Goal: Task Accomplishment & Management: Use online tool/utility

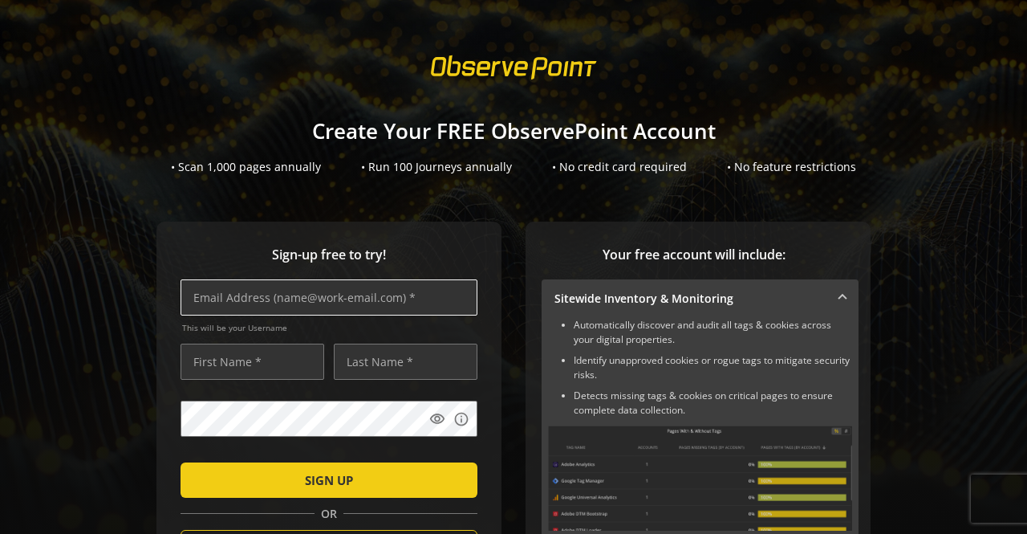
click at [327, 297] on input "text" at bounding box center [329, 297] width 297 height 36
click at [291, 299] on input "text" at bounding box center [329, 297] width 297 height 36
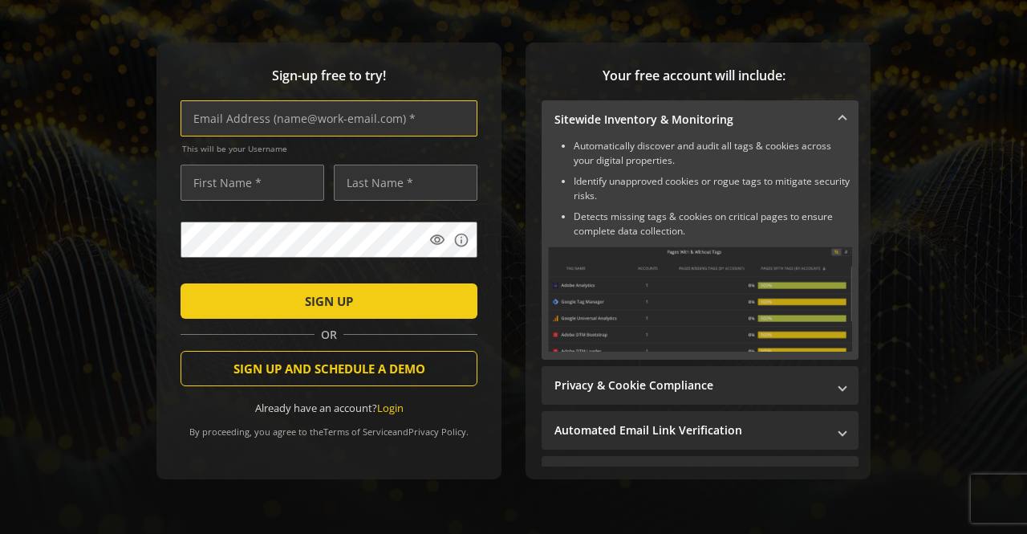
scroll to position [178, 0]
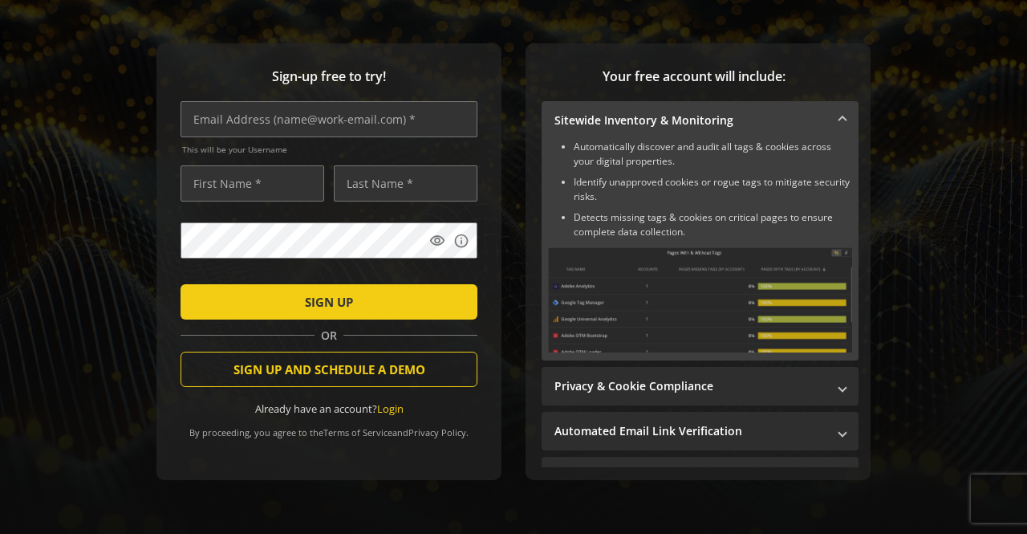
click at [435, 82] on span "Sign-up free to try!" at bounding box center [329, 76] width 297 height 18
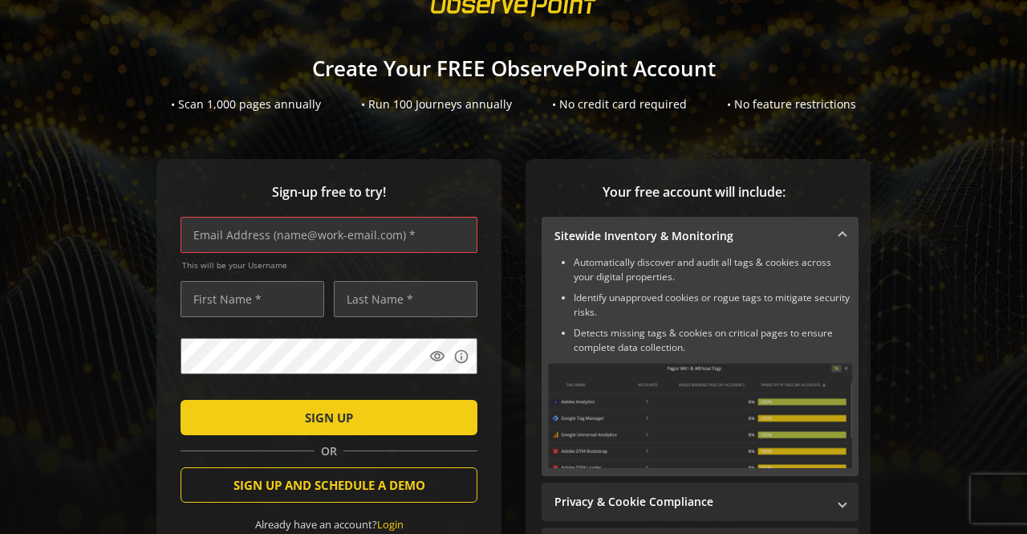
scroll to position [62, 0]
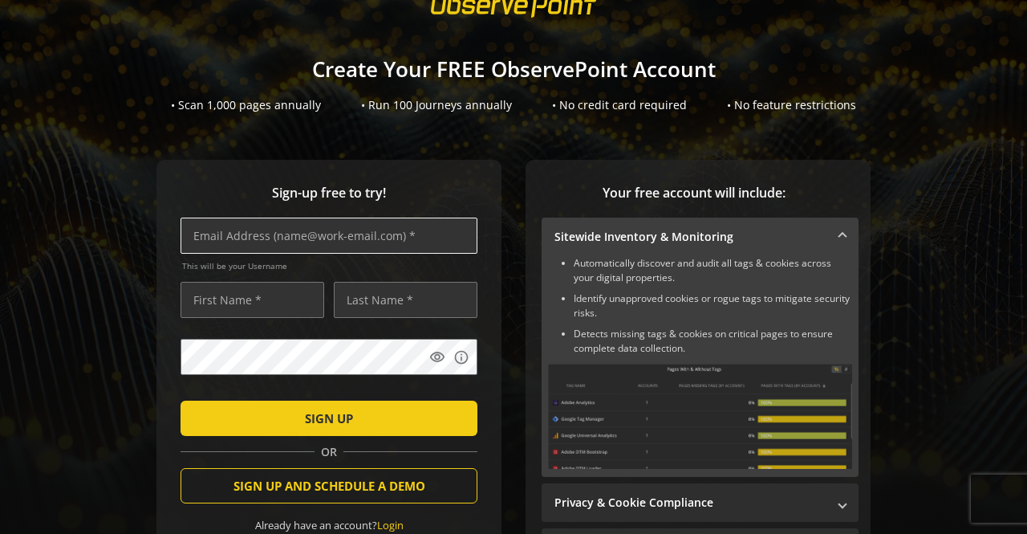
click at [339, 232] on input "text" at bounding box center [329, 236] width 297 height 36
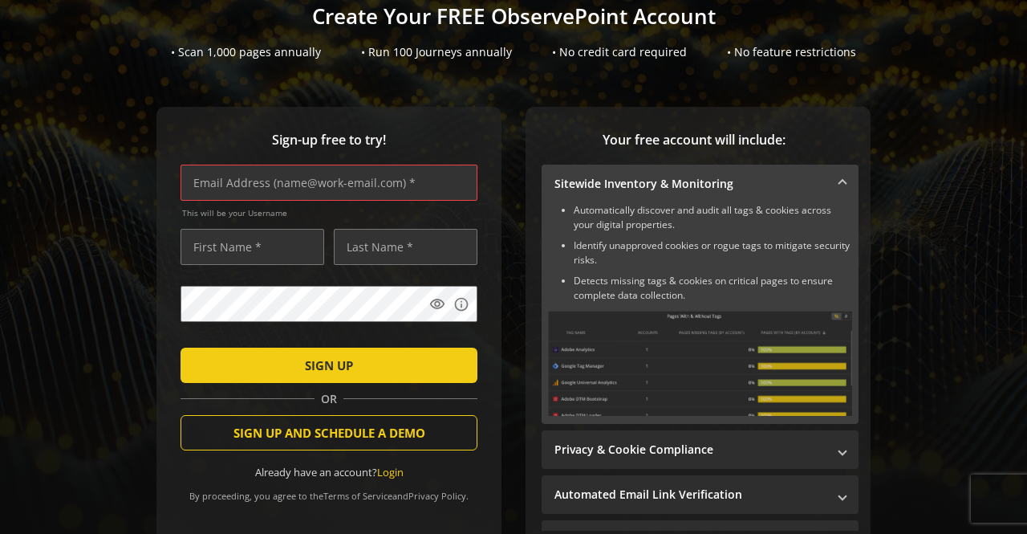
scroll to position [127, 0]
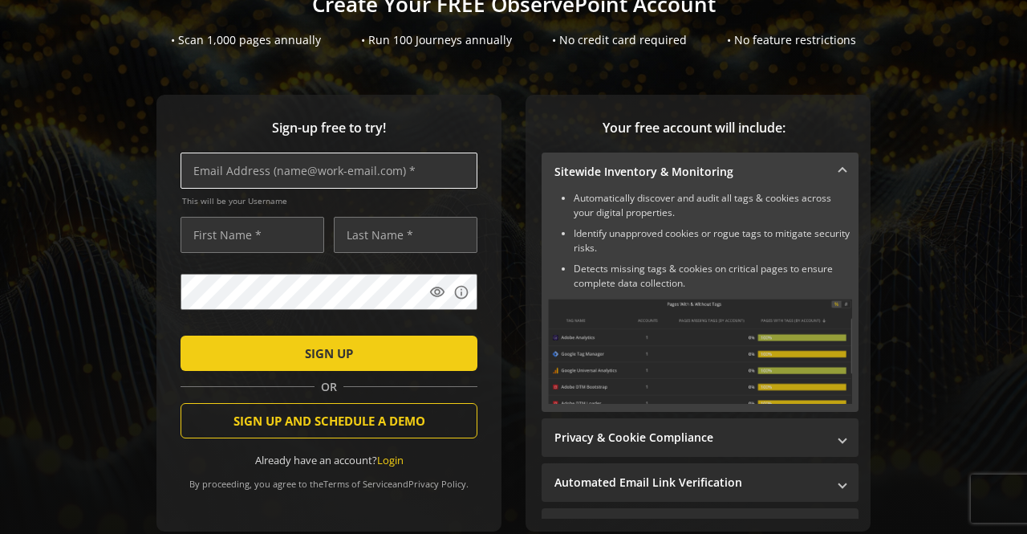
click at [352, 171] on input "text" at bounding box center [329, 171] width 297 height 36
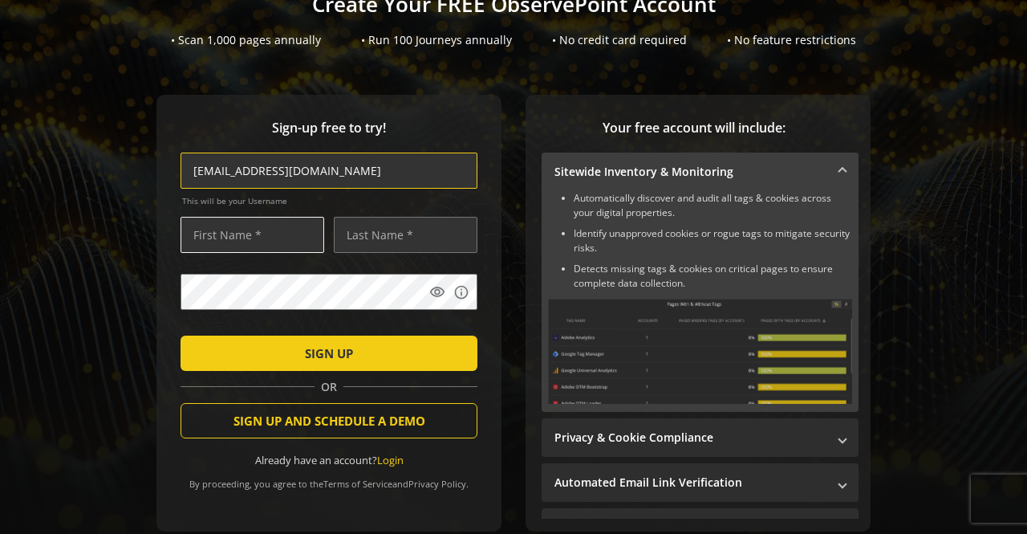
type input "[EMAIL_ADDRESS][DOMAIN_NAME]"
click at [268, 235] on input "text" at bounding box center [253, 235] width 144 height 36
type input "Gauri"
click at [368, 243] on input "text" at bounding box center [406, 235] width 144 height 36
type input "[PERSON_NAME]"
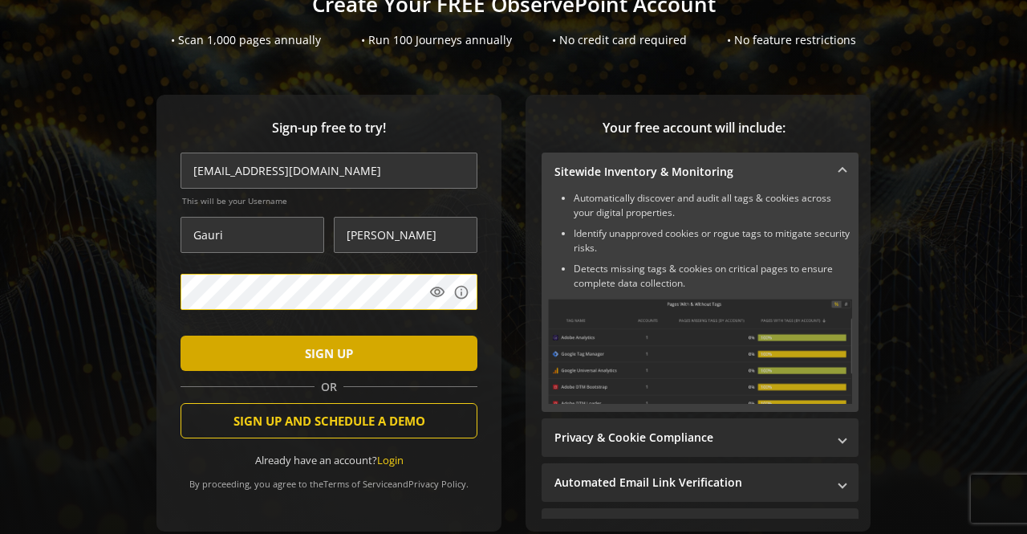
click at [328, 356] on span "SIGN UP" at bounding box center [329, 353] width 48 height 29
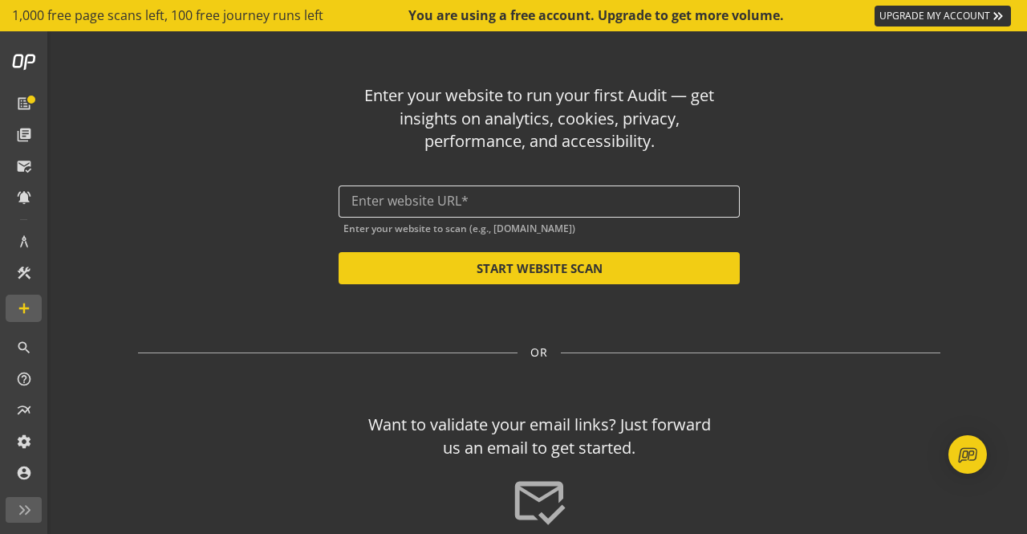
click at [520, 206] on input "text" at bounding box center [540, 200] width 376 height 15
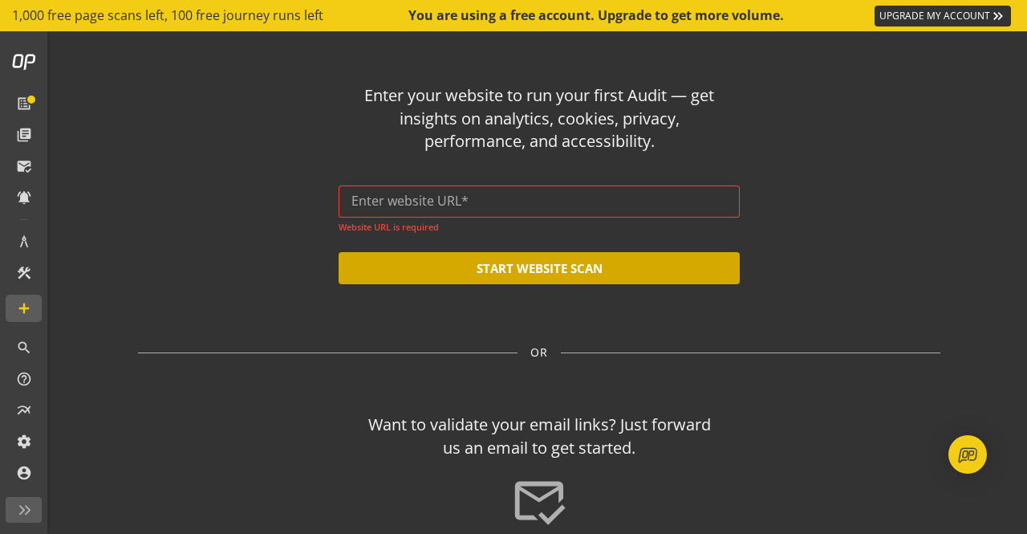
click at [555, 280] on button "START WEBSITE SCAN" at bounding box center [539, 268] width 401 height 32
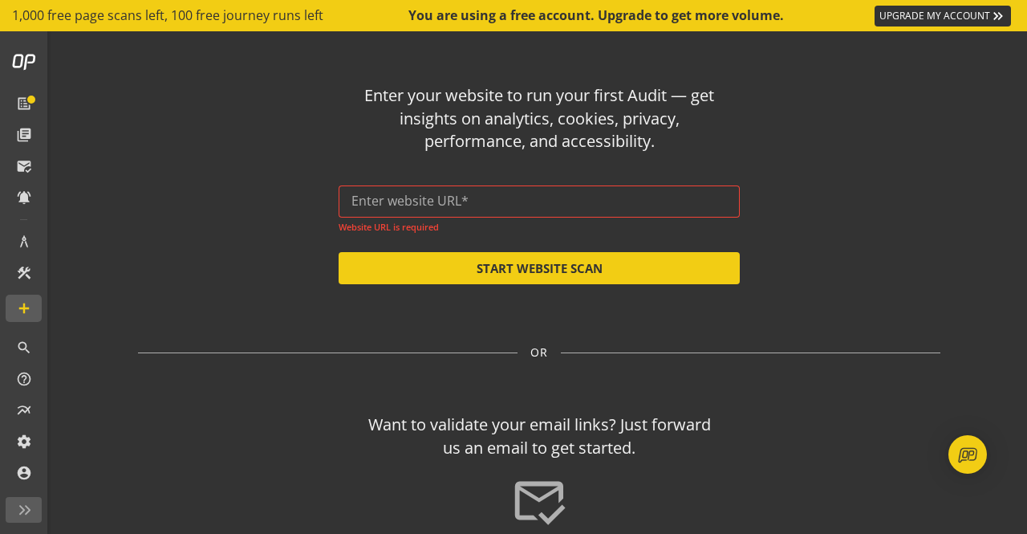
click at [812, 142] on div "Enter your website to run your first Audit — get insights on analytics, cookies…" at bounding box center [539, 177] width 803 height 213
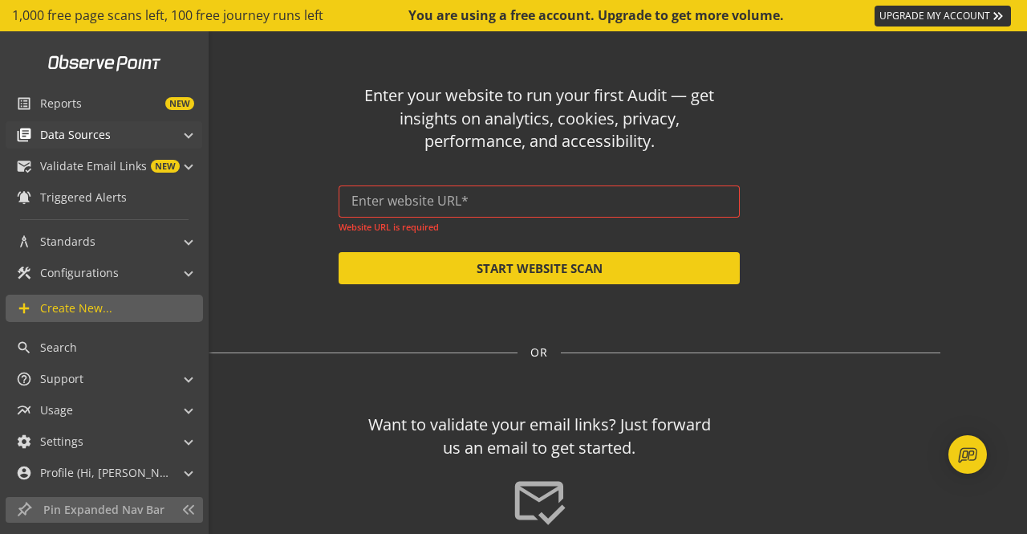
click at [103, 132] on span "Data Sources" at bounding box center [75, 135] width 71 height 16
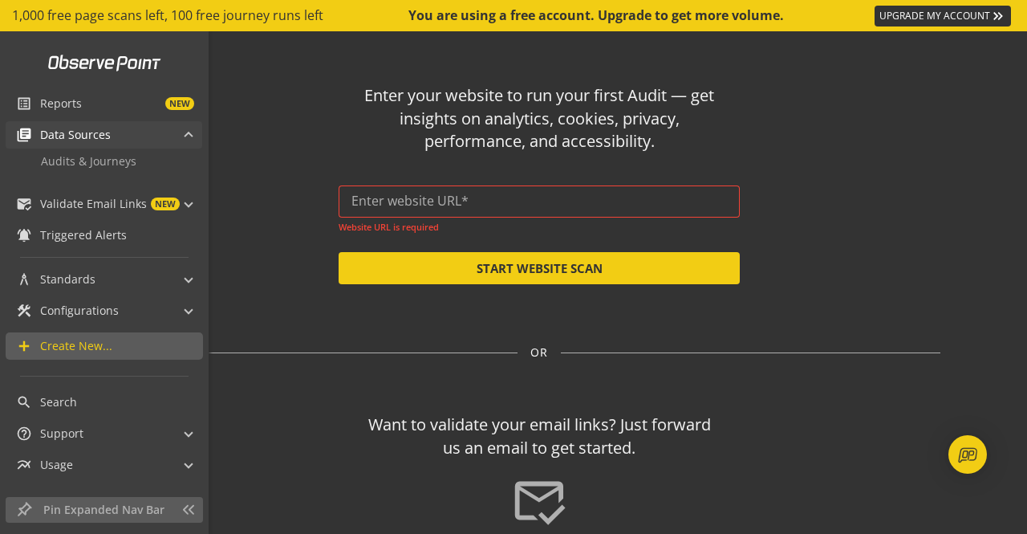
scroll to position [42, 0]
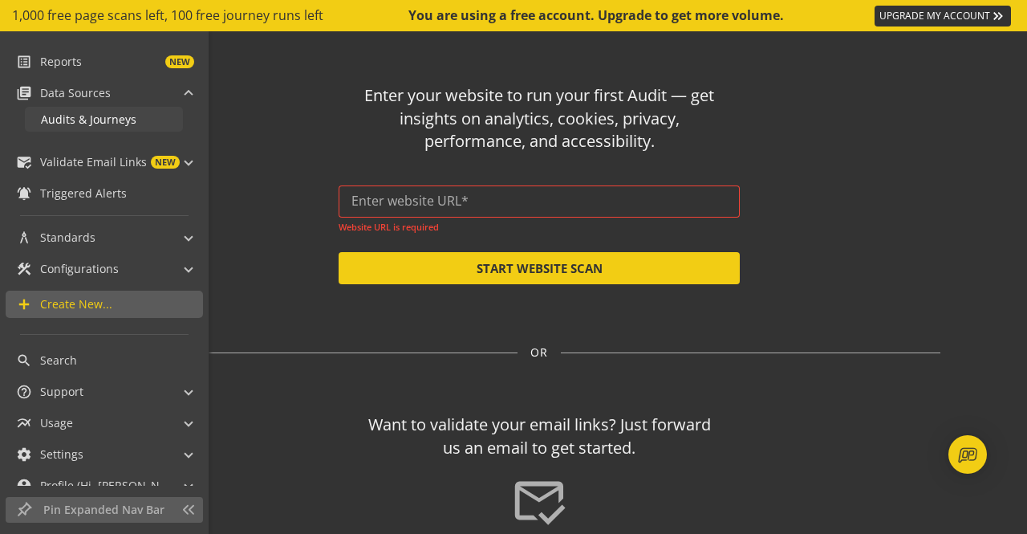
click at [98, 121] on span "Audits & Journeys" at bounding box center [89, 119] width 96 height 15
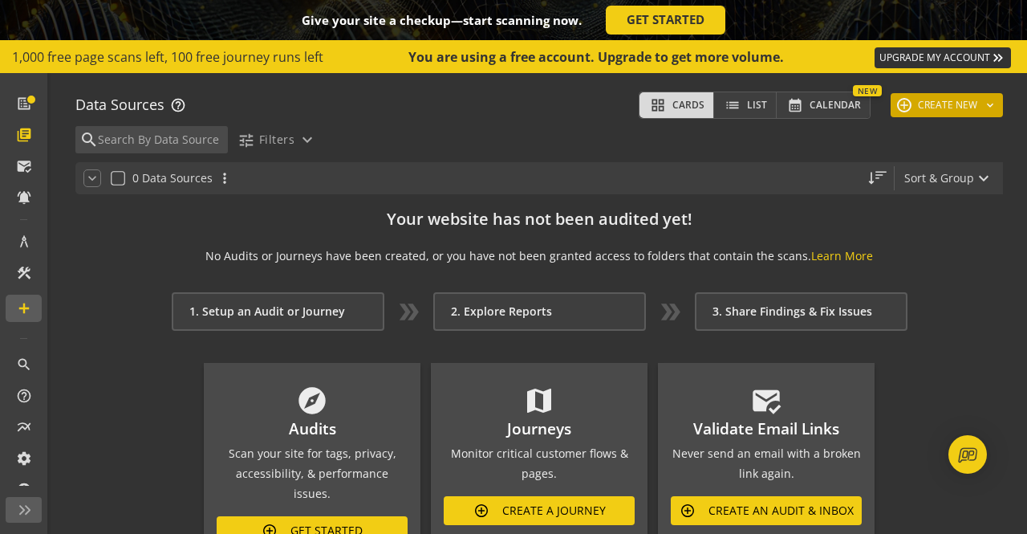
click at [909, 96] on button "add CREATE NEW keyboard_arrow_down" at bounding box center [947, 105] width 112 height 24
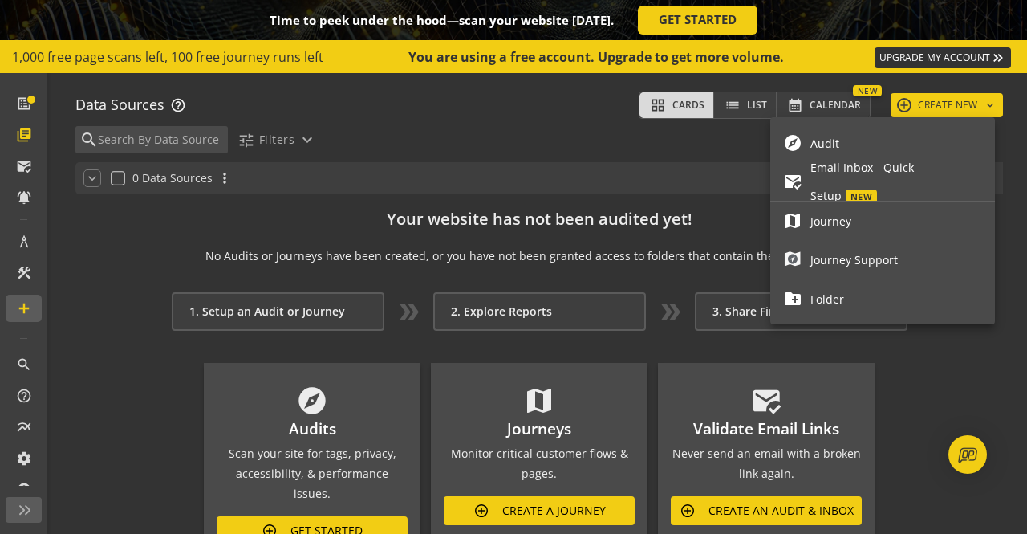
click at [879, 132] on span "Audit" at bounding box center [897, 143] width 172 height 28
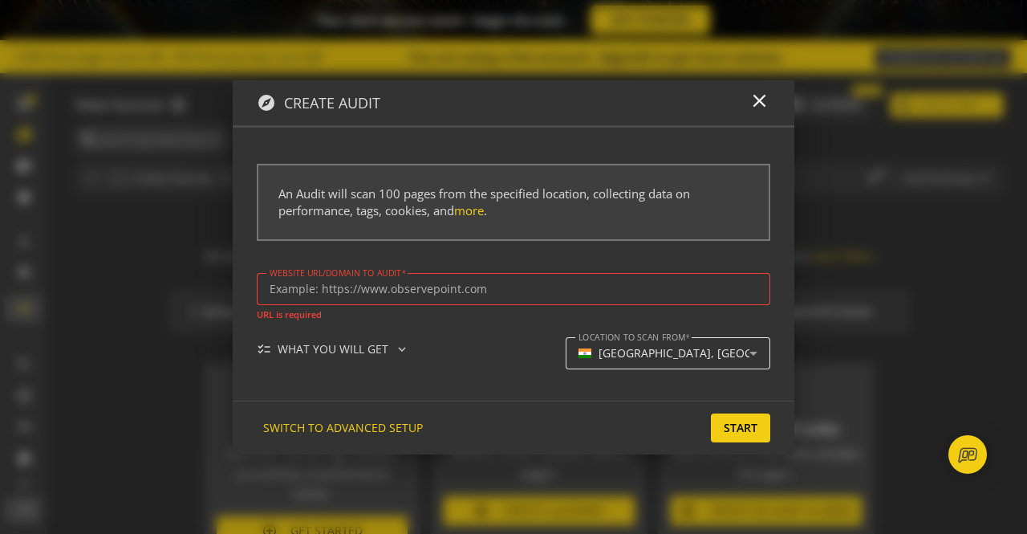
click at [714, 368] on div "[GEOGRAPHIC_DATA], [GEOGRAPHIC_DATA]" at bounding box center [668, 353] width 179 height 32
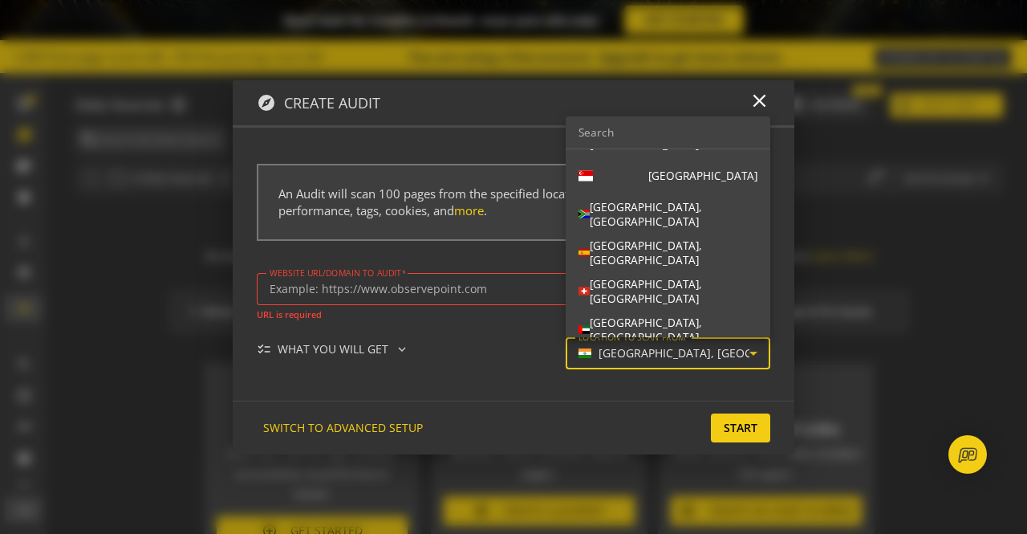
scroll to position [671, 0]
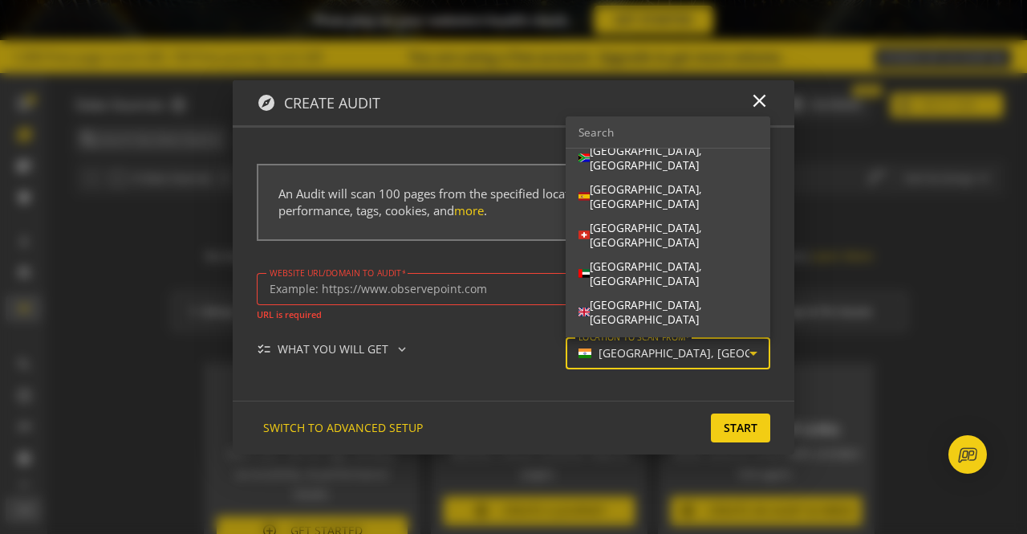
click at [535, 373] on div at bounding box center [513, 267] width 1027 height 534
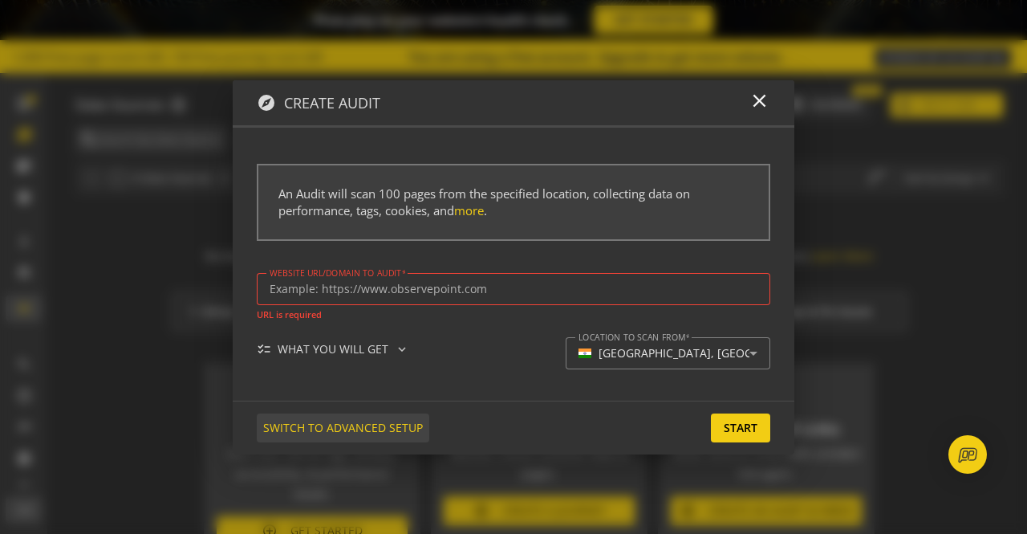
click at [406, 424] on span "SWITCH TO ADVANCED SETUP" at bounding box center [343, 427] width 160 height 29
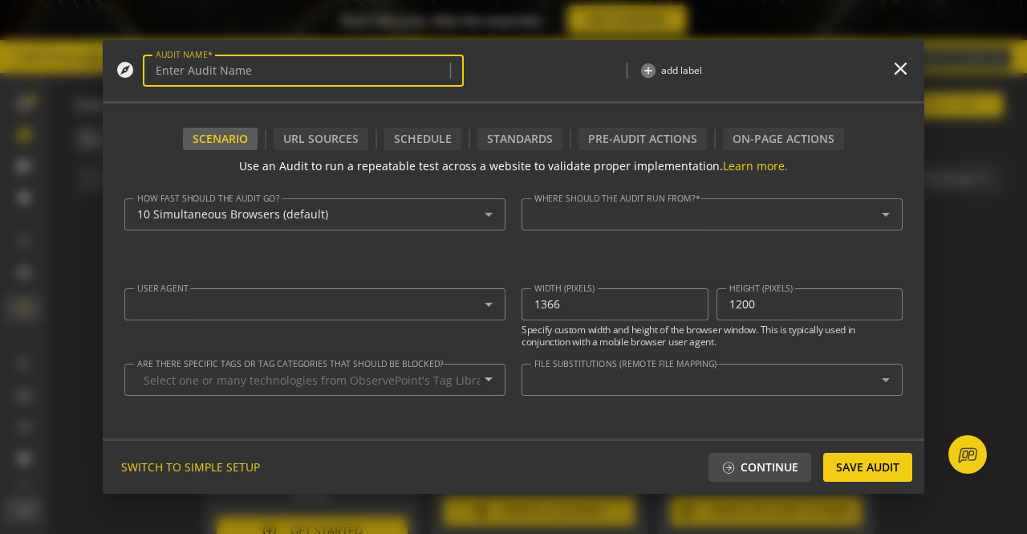
type input "Simple Audit - [DATE] 9:13pm"
type textarea "[EMAIL_ADDRESS][DOMAIN_NAME]"
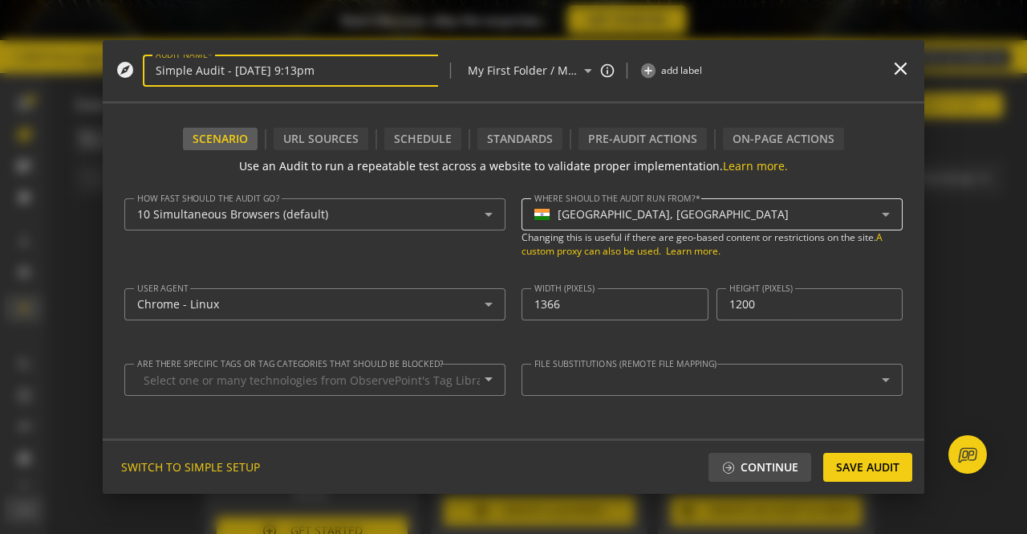
click at [724, 209] on mat-select-trigger "[GEOGRAPHIC_DATA], [GEOGRAPHIC_DATA]" at bounding box center [709, 215] width 348 height 14
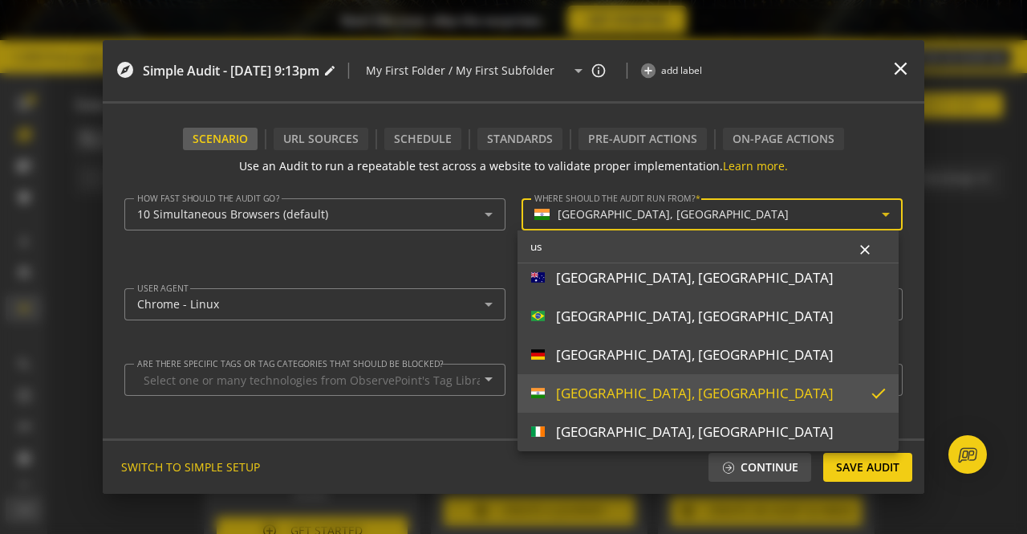
scroll to position [16, 0]
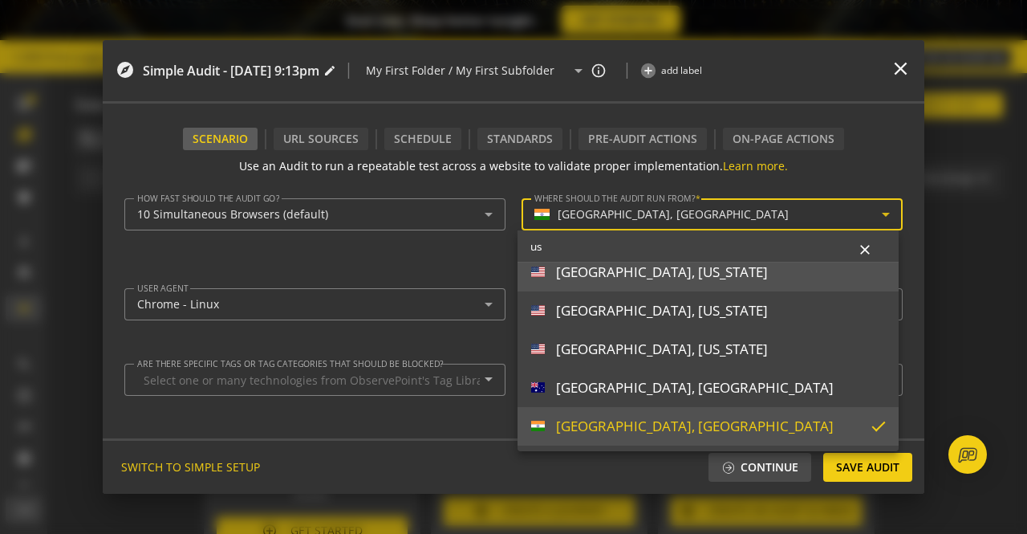
type input "us"
click at [640, 279] on div "[GEOGRAPHIC_DATA], [US_STATE]" at bounding box center [662, 272] width 212 height 18
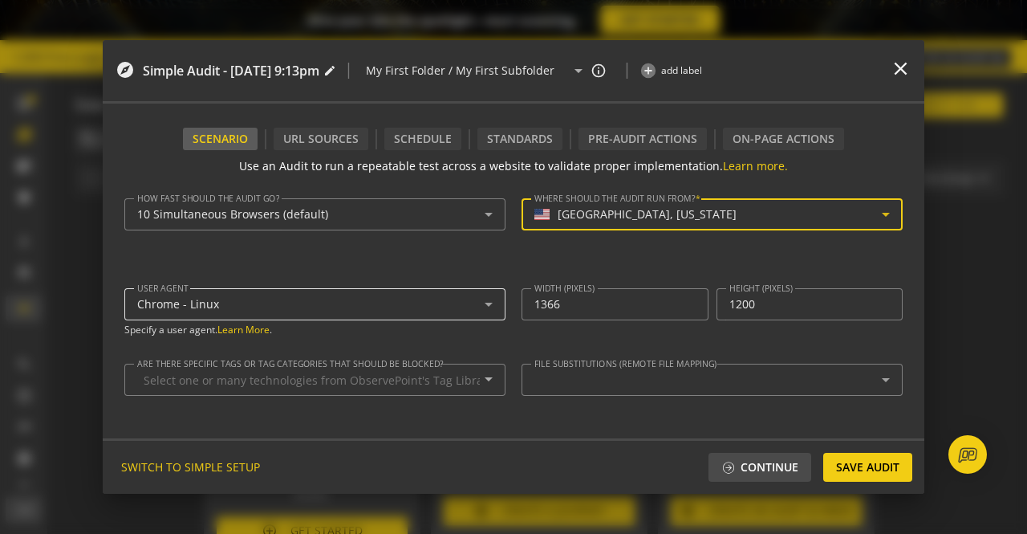
click at [422, 308] on div "Chrome - Linux" at bounding box center [311, 305] width 348 height 14
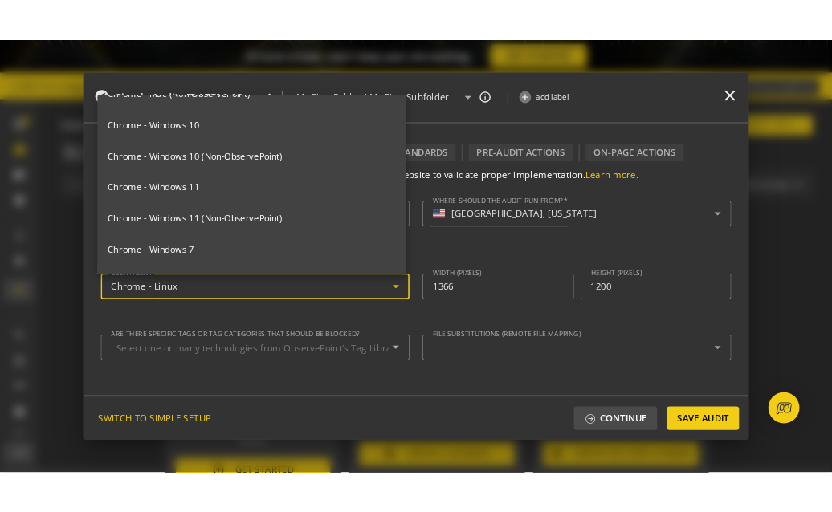
scroll to position [296, 0]
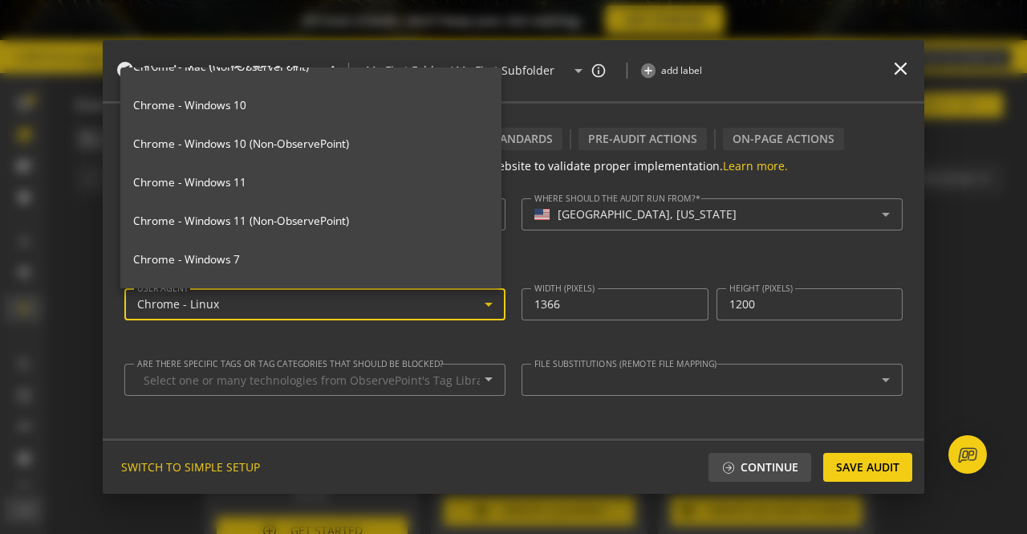
click at [398, 201] on mat-option "Chrome - Windows 11" at bounding box center [310, 182] width 381 height 39
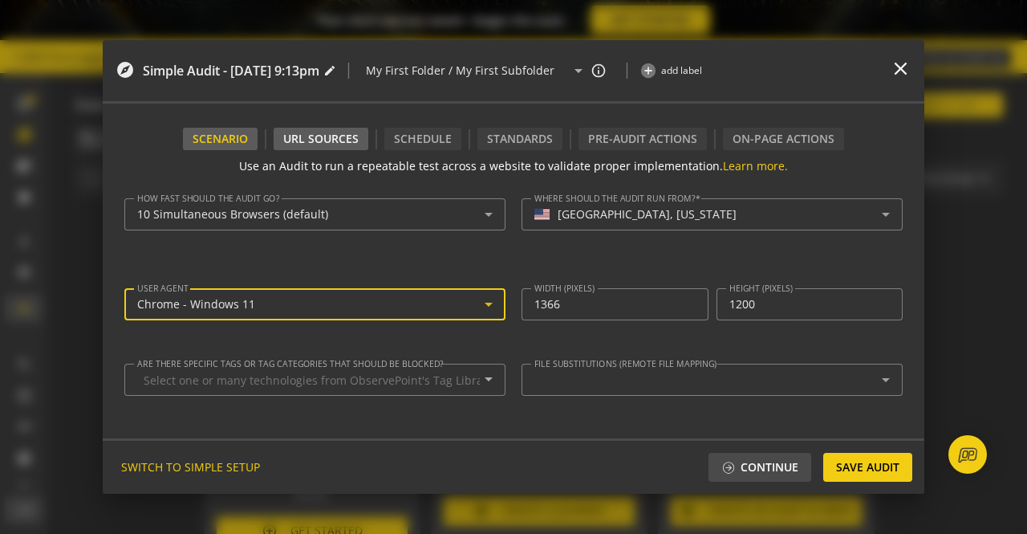
click at [346, 140] on div "URL Sources" at bounding box center [320, 139] width 75 height 16
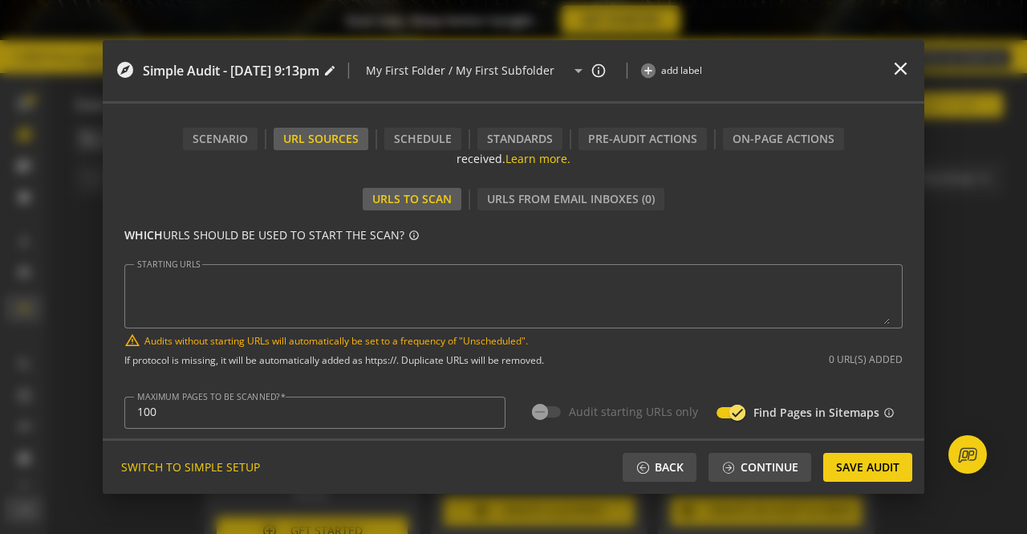
scroll to position [0, 0]
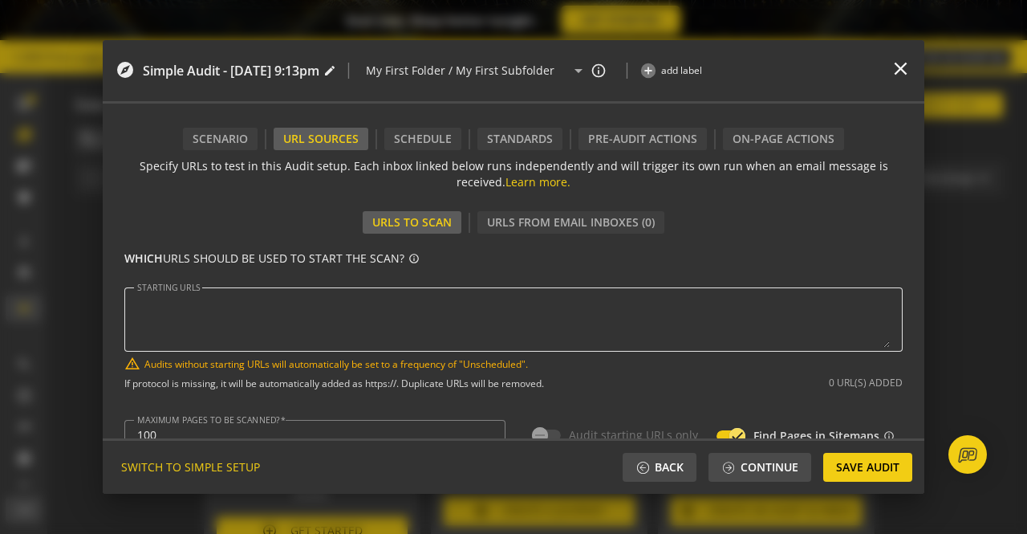
click at [402, 290] on div at bounding box center [513, 319] width 753 height 64
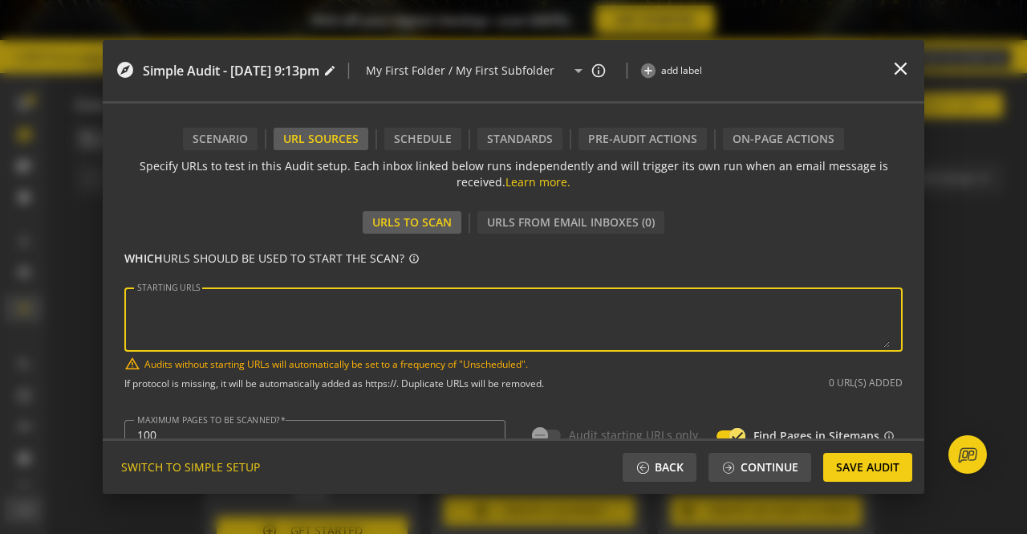
paste textarea "[URL][DOMAIN_NAME]"
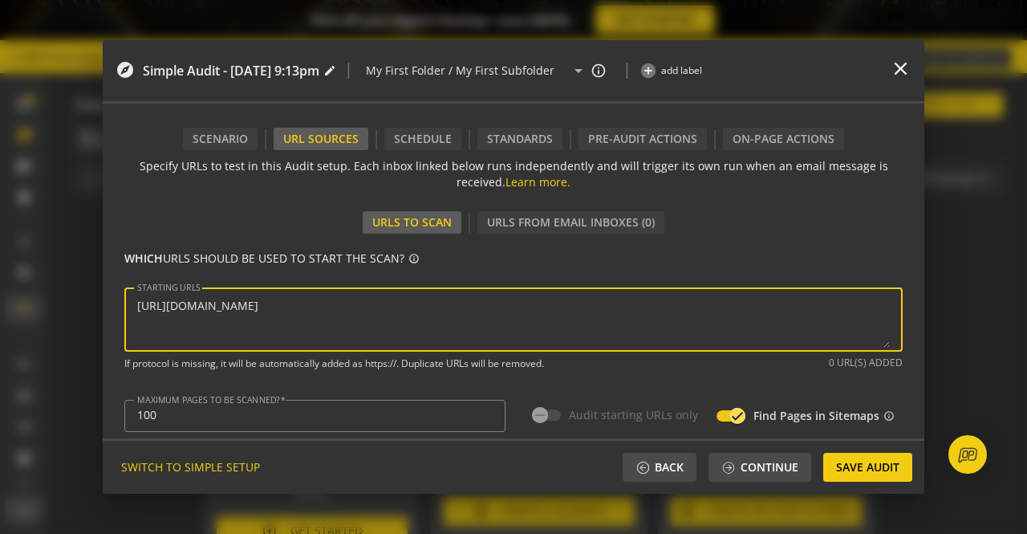
scroll to position [93, 0]
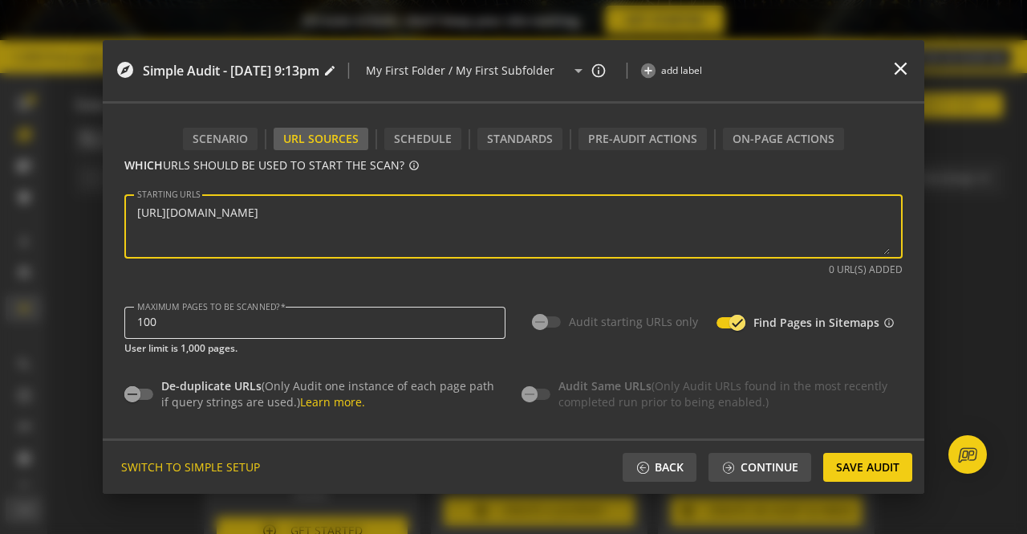
type textarea "[URL][DOMAIN_NAME]"
click at [157, 314] on div "100" at bounding box center [315, 323] width 356 height 32
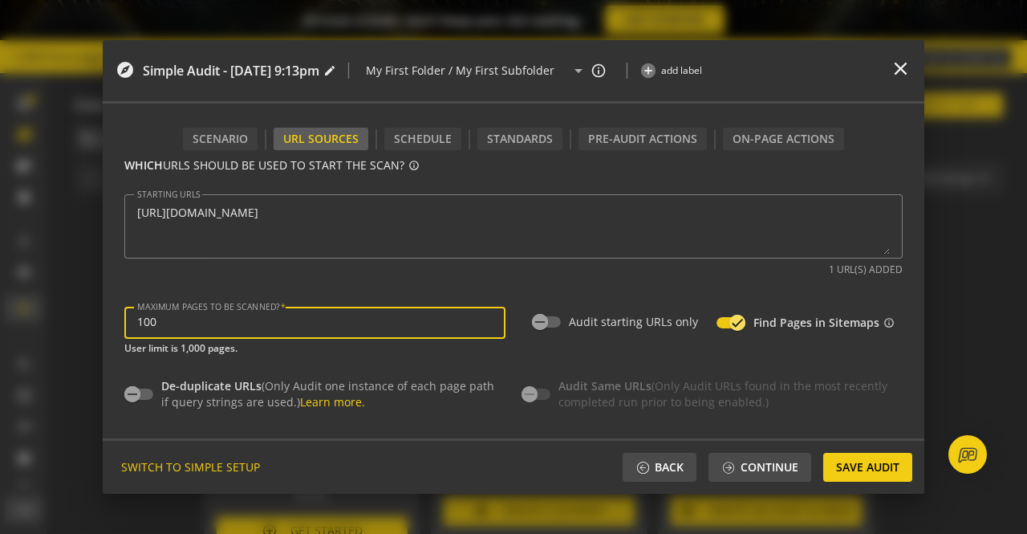
type input "^https?://([^/:\?]*\.)?[DOMAIN_NAME]([^.]|$)"
type input "1"
type input "300"
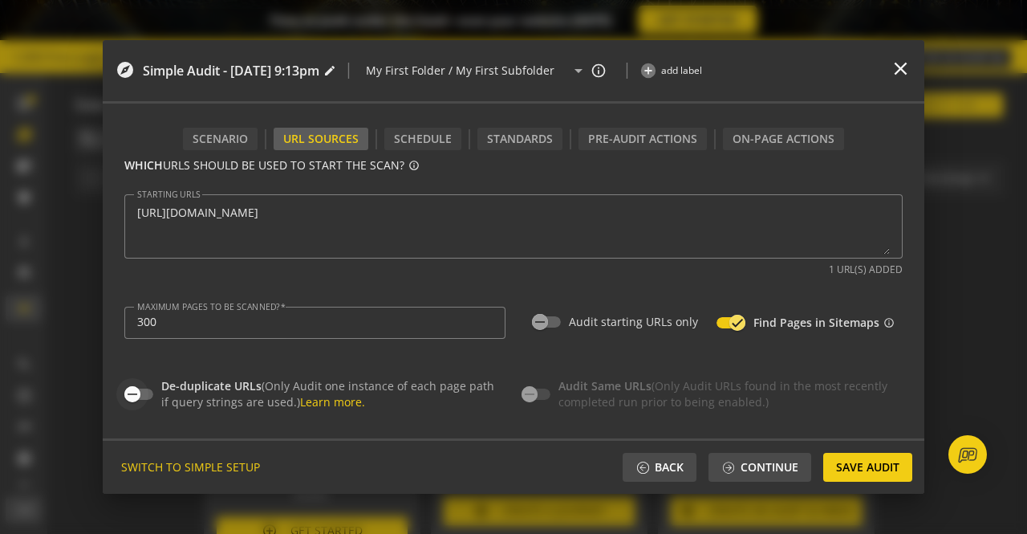
click at [130, 394] on icon "button" at bounding box center [133, 395] width 10 height 2
click at [443, 143] on div "Schedule" at bounding box center [423, 139] width 58 height 16
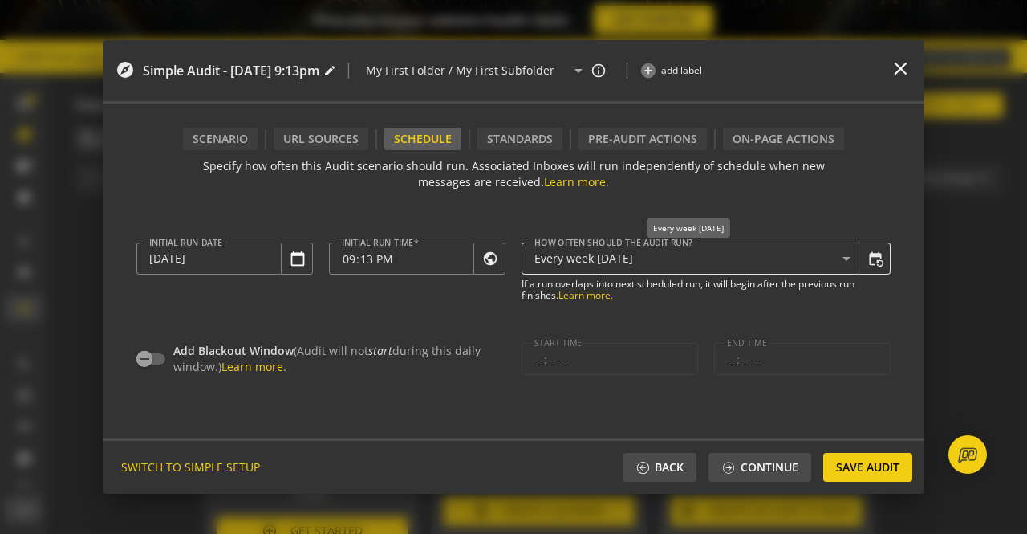
click at [844, 264] on icon at bounding box center [846, 258] width 19 height 19
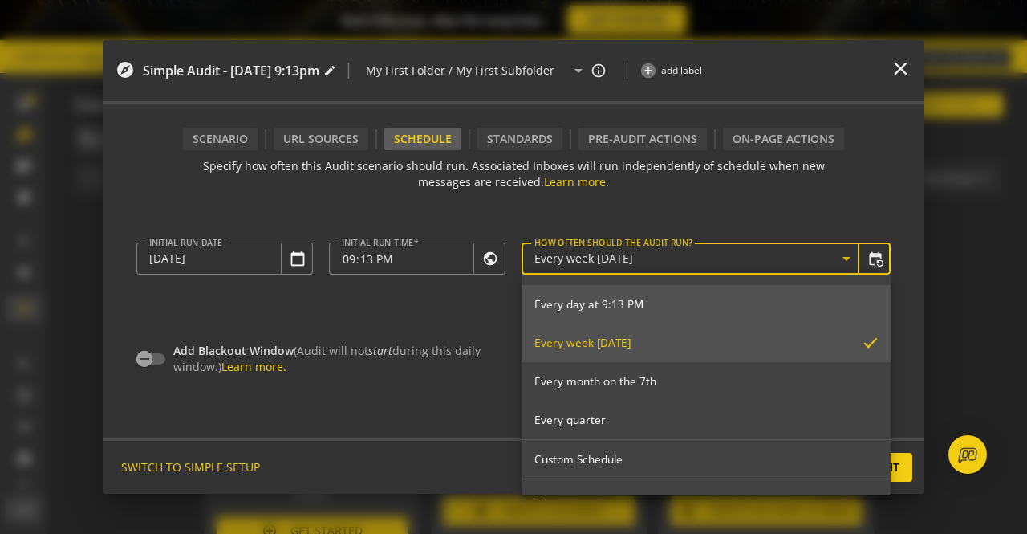
scroll to position [178, 0]
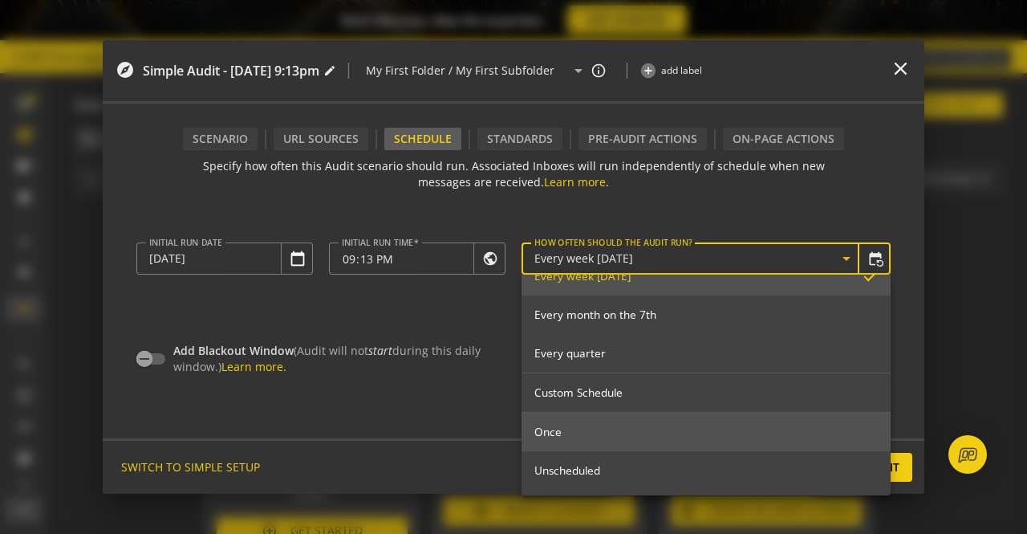
click at [654, 428] on span "Once" at bounding box center [707, 432] width 344 height 14
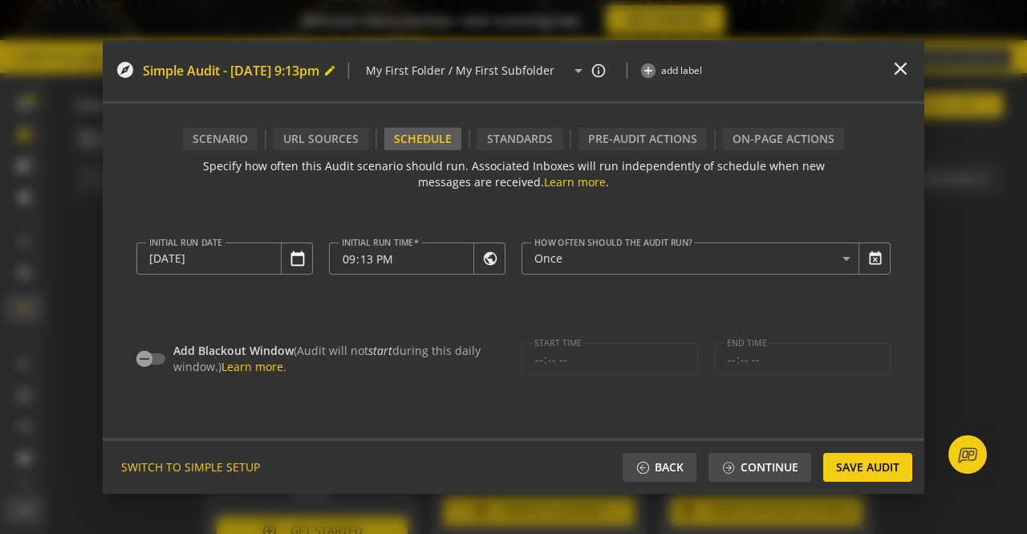
click at [336, 76] on mat-icon "edit" at bounding box center [329, 70] width 13 height 13
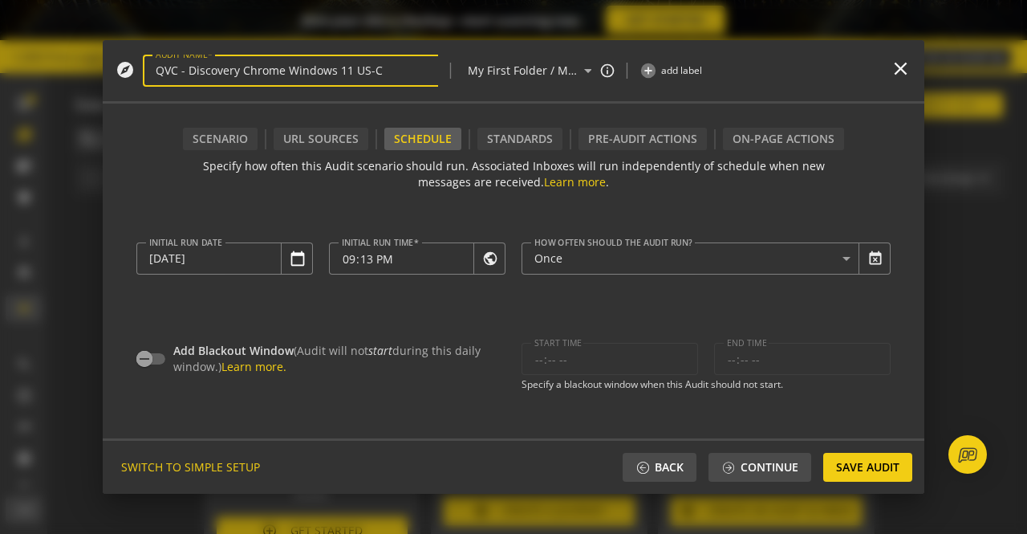
type input "QVC - Discovery Chrome Windows 11 US-[GEOGRAPHIC_DATA]"
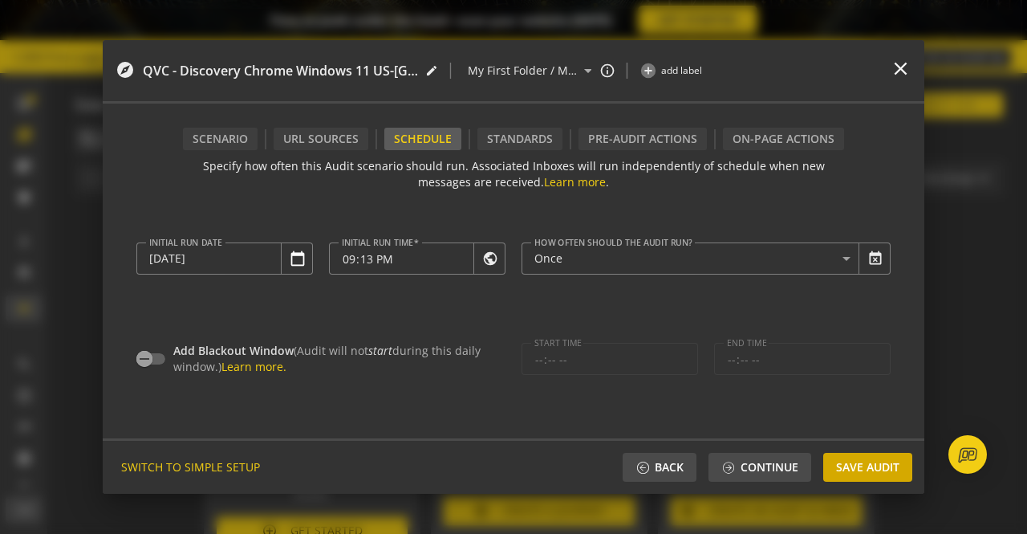
click at [854, 462] on span "Save Audit" at bounding box center [867, 467] width 63 height 29
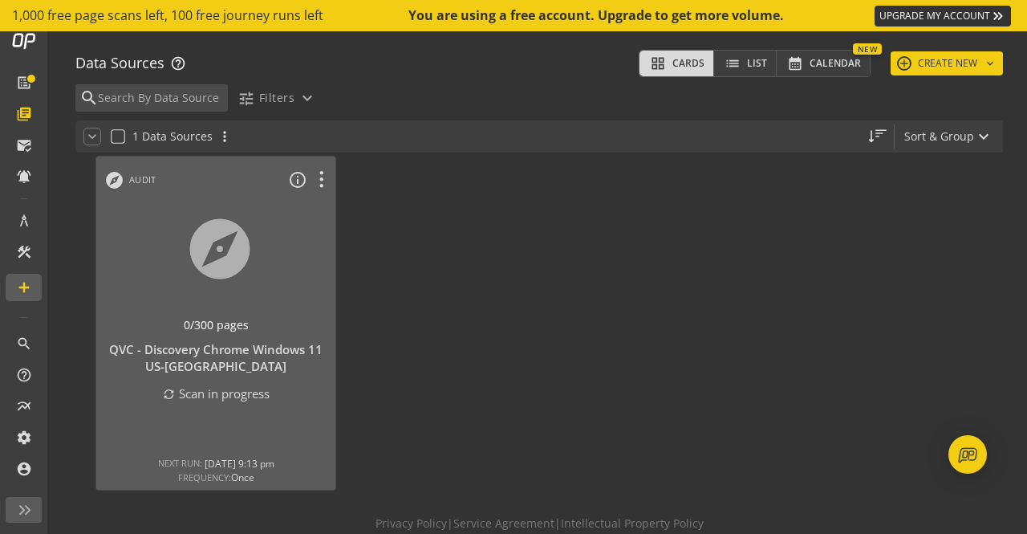
scroll to position [98, 0]
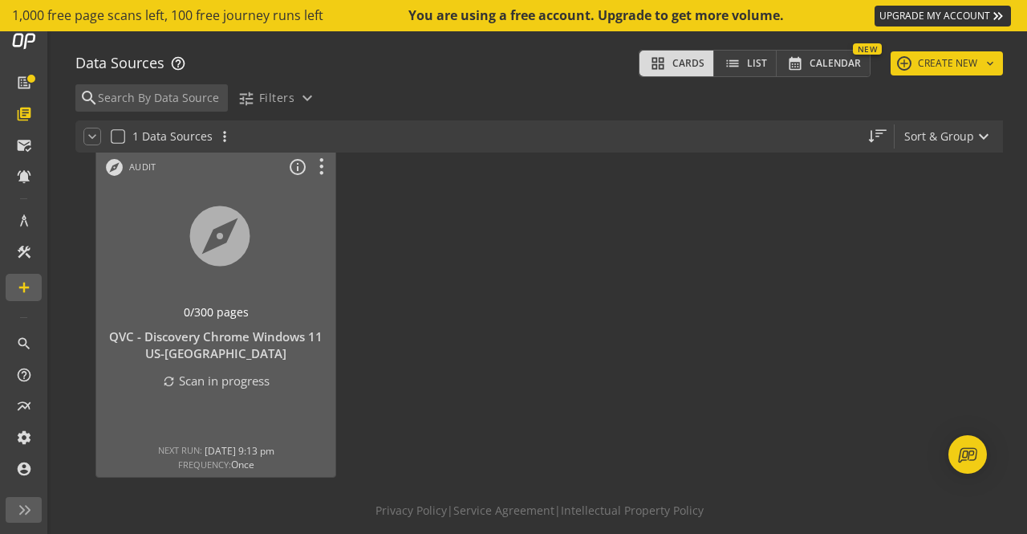
click at [693, 187] on div at bounding box center [729, 311] width 257 height 352
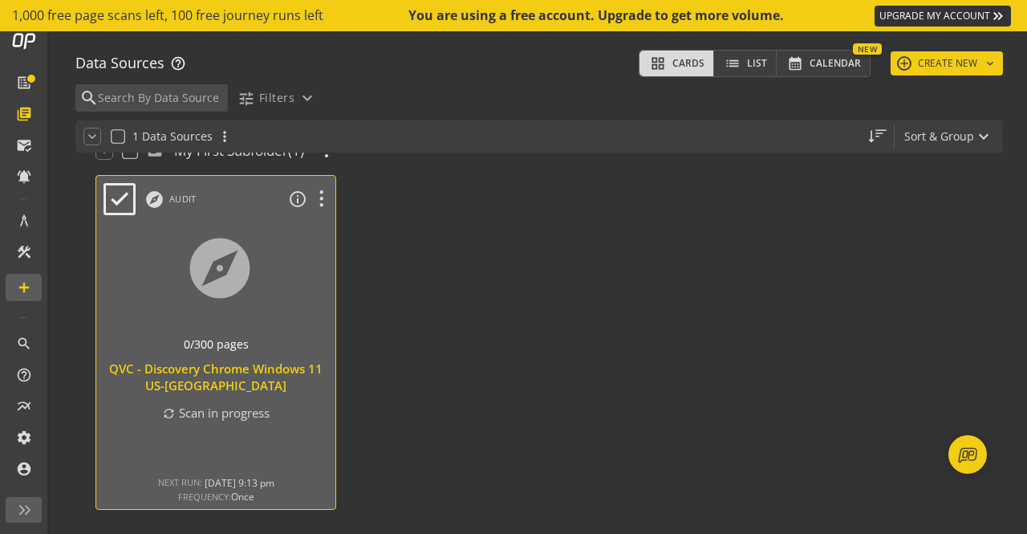
click at [225, 289] on div at bounding box center [216, 288] width 251 height 135
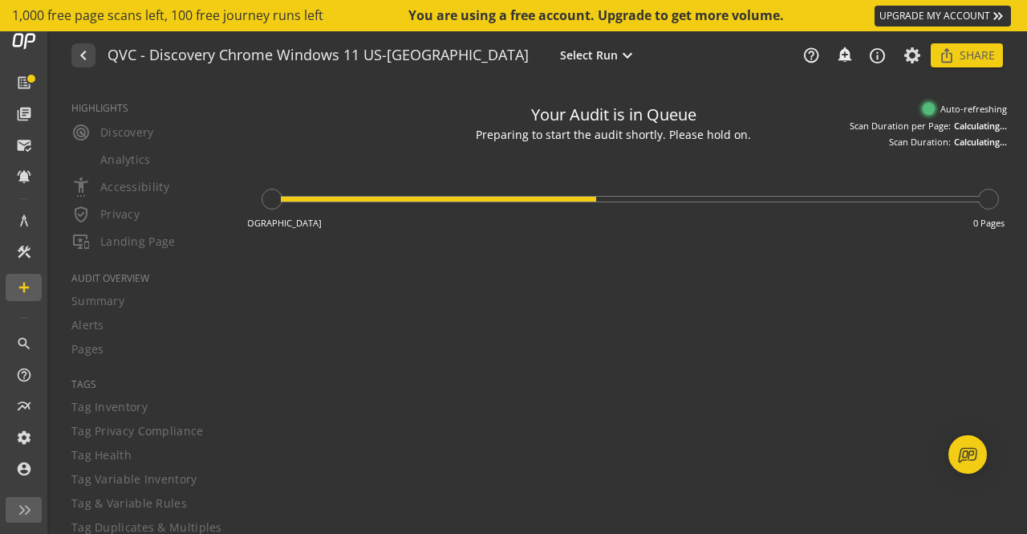
type textarea "Notes can include: -a description of what this audit is validating -changes in …"
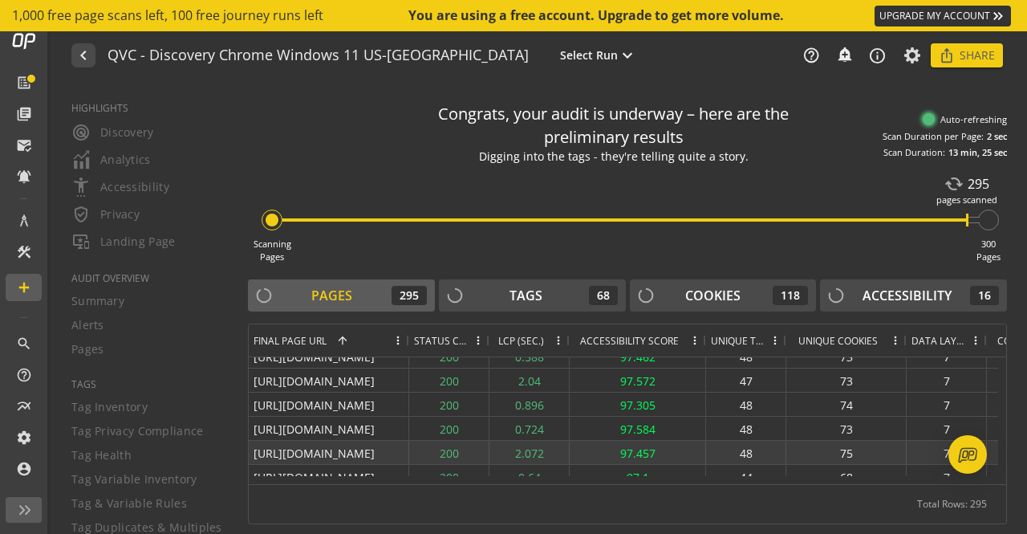
scroll to position [555, 0]
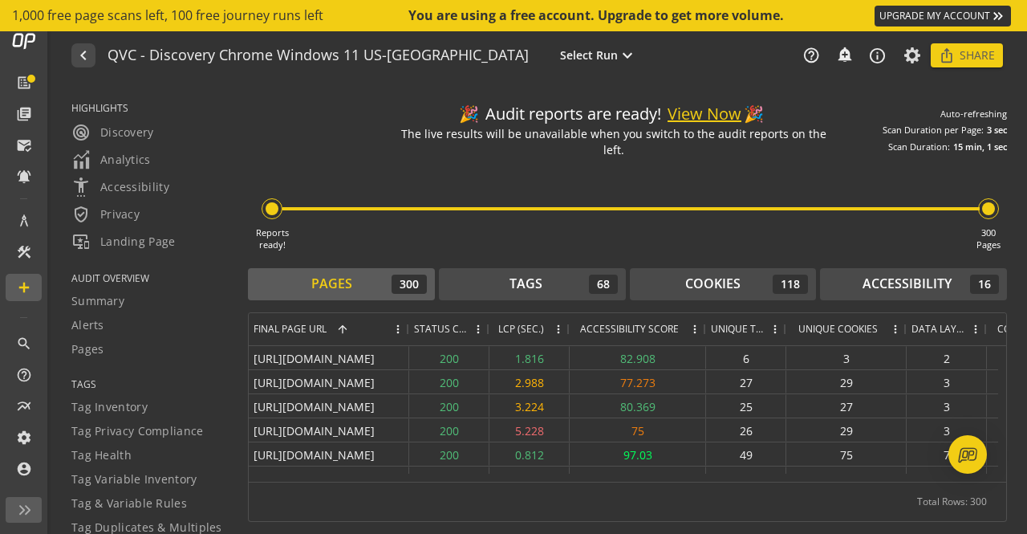
click at [698, 112] on button "View Now" at bounding box center [705, 114] width 74 height 23
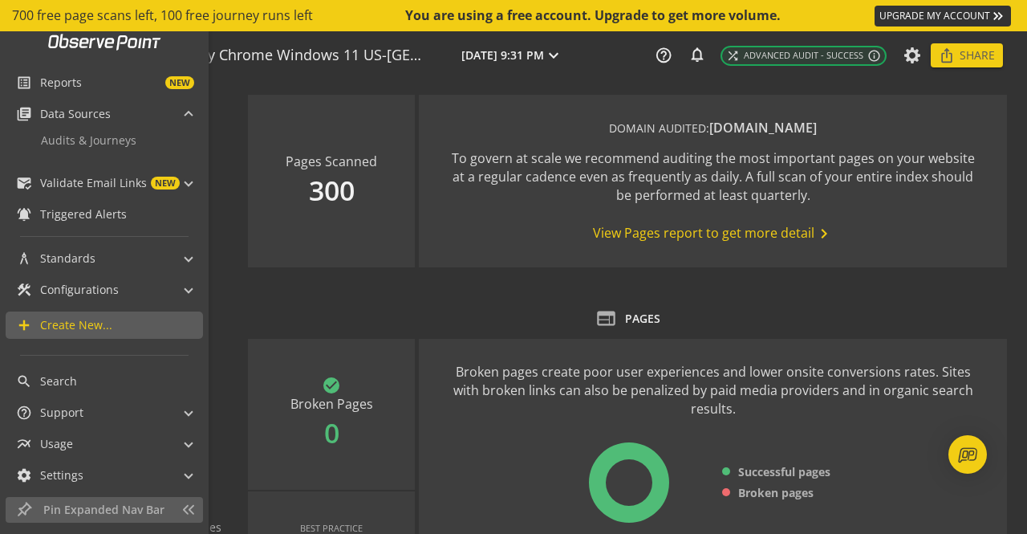
scroll to position [42, 0]
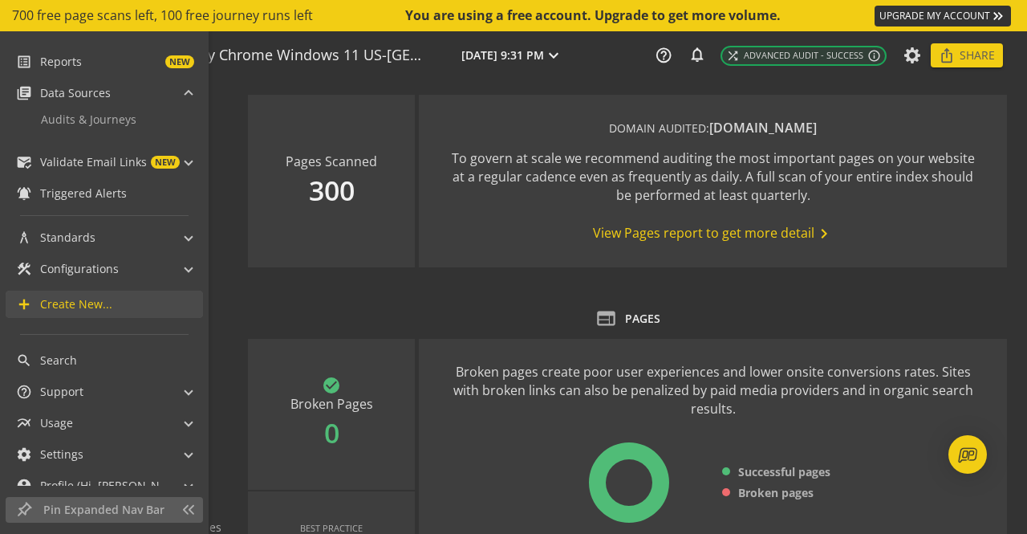
click at [55, 299] on span "Create New..." at bounding box center [76, 304] width 72 height 16
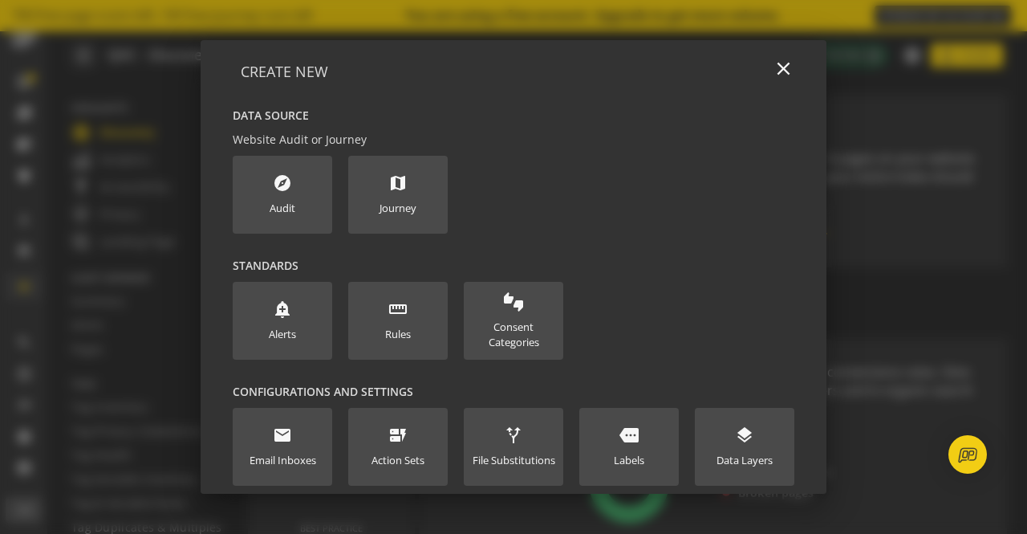
scroll to position [21, 0]
click at [298, 185] on new-data-option "explore Audit" at bounding box center [283, 195] width 100 height 78
click at [291, 197] on div "explore Audit" at bounding box center [283, 194] width 26 height 43
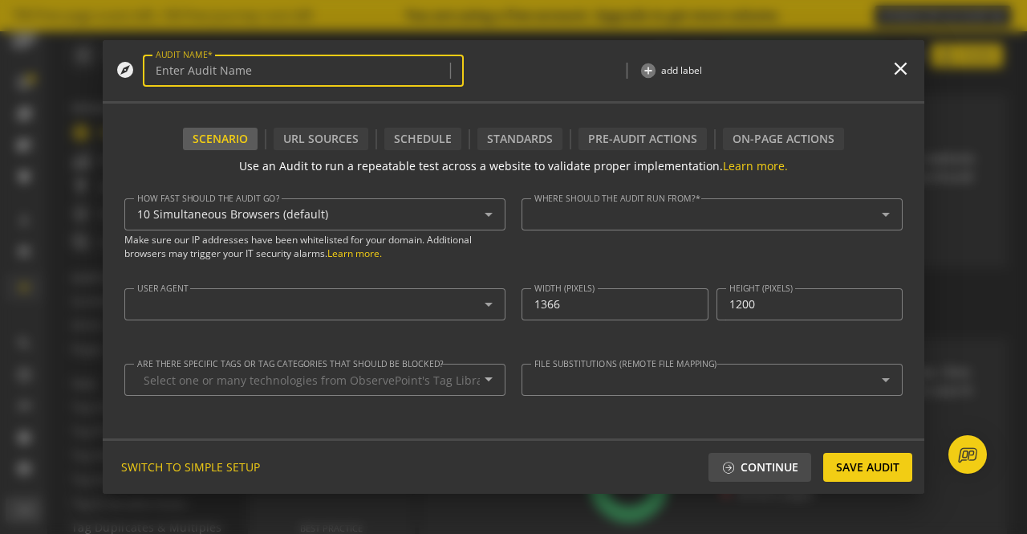
type textarea "[EMAIL_ADDRESS][DOMAIN_NAME]"
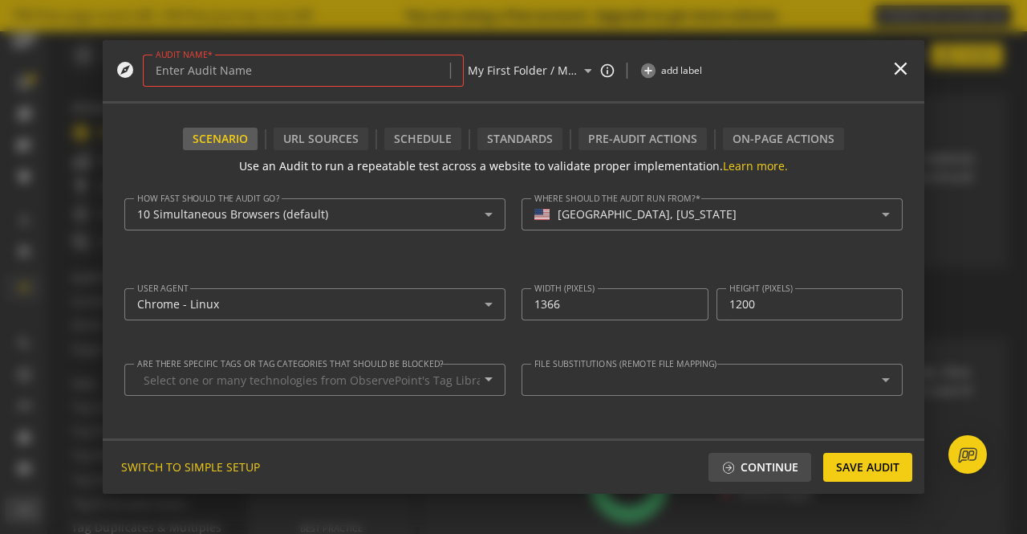
drag, startPoint x: 767, startPoint y: 59, endPoint x: 780, endPoint y: 173, distance: 113.9
click at [780, 173] on div "explore AUDIT NAME | My First Folder / My First Subfolder arrow_drop_down info_…" at bounding box center [514, 267] width 822 height 454
click at [900, 78] on mat-icon "close" at bounding box center [901, 69] width 22 height 22
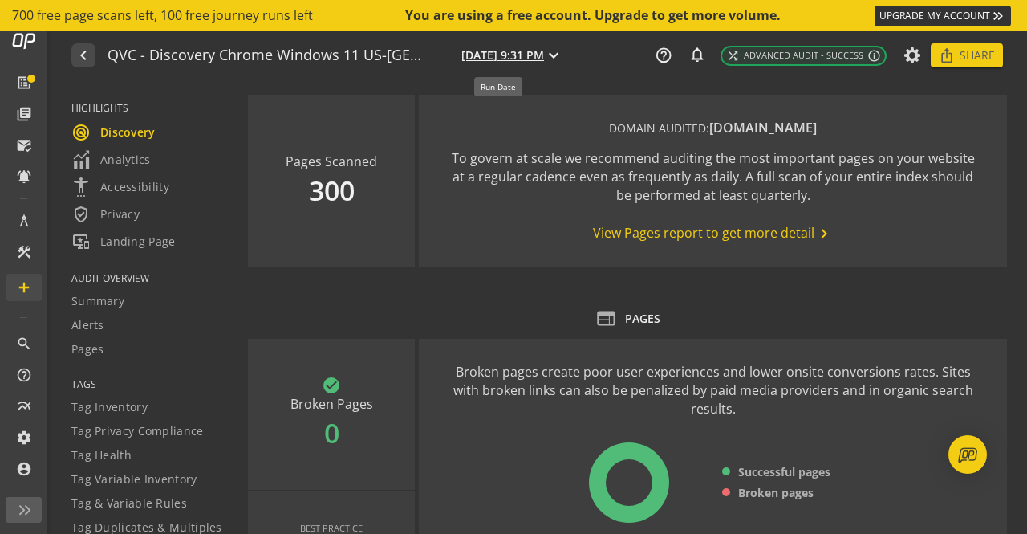
drag, startPoint x: 109, startPoint y: 52, endPoint x: 445, endPoint y: 59, distance: 335.6
click at [445, 59] on div "QVC - Discovery Chrome Windows 11 US-CA [DATE] 9:31 PM expand_more" at bounding box center [337, 55] width 459 height 21
click at [392, 57] on h1 "QVC - Discovery Chrome Windows 11 US-[GEOGRAPHIC_DATA]" at bounding box center [269, 55] width 323 height 17
click at [554, 55] on mat-icon "expand_more" at bounding box center [553, 55] width 19 height 19
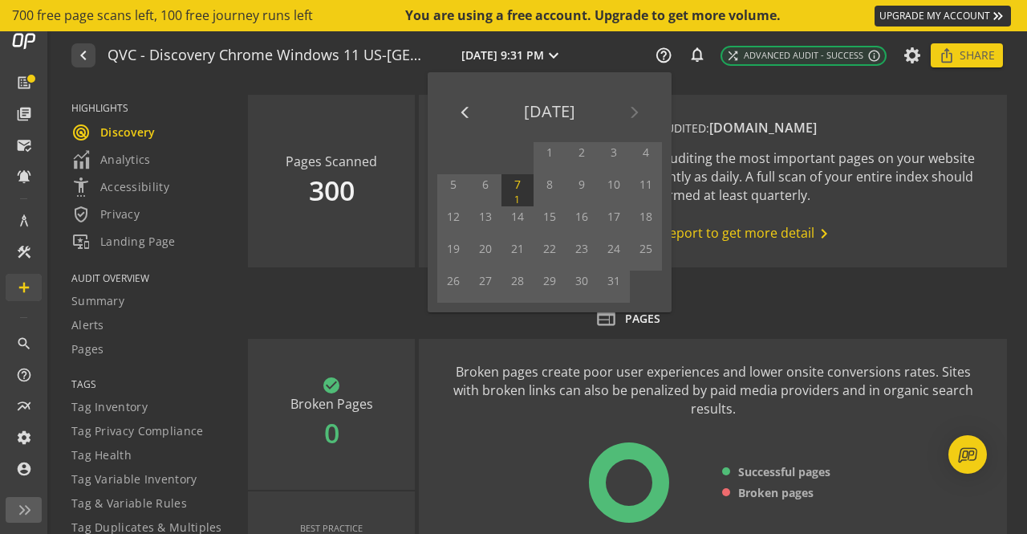
click at [258, 79] on div at bounding box center [513, 267] width 1027 height 534
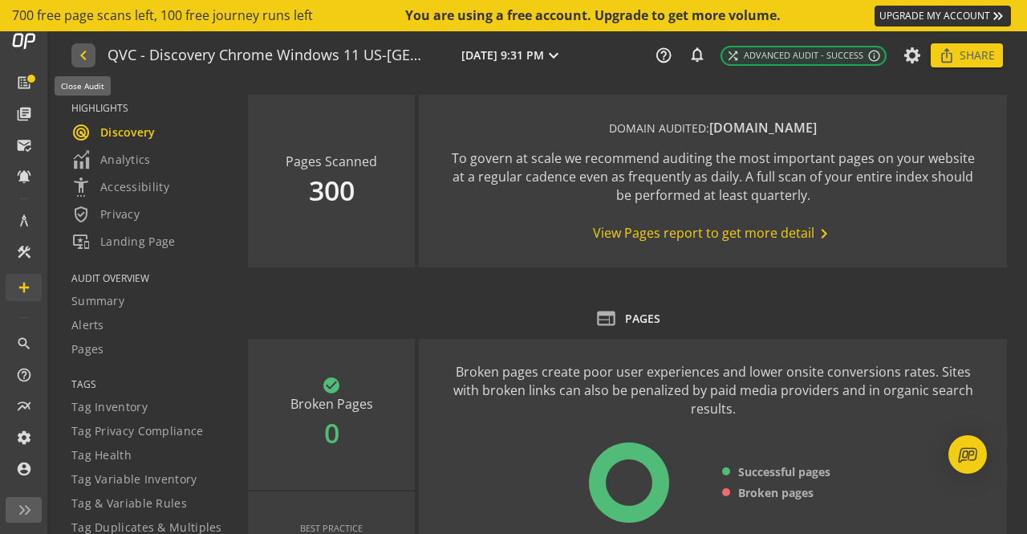
click at [87, 52] on mat-icon "navigate_before" at bounding box center [82, 55] width 17 height 19
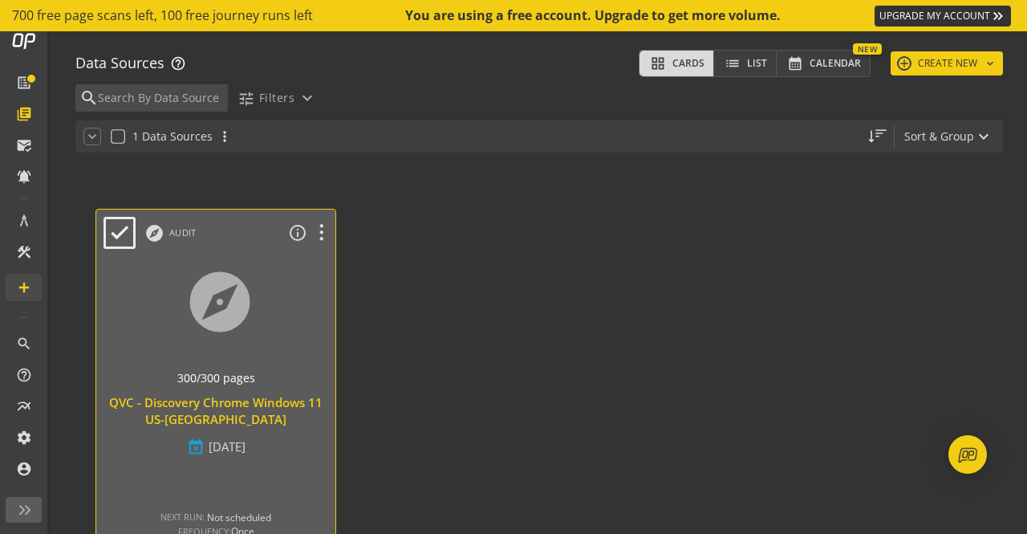
scroll to position [80, 0]
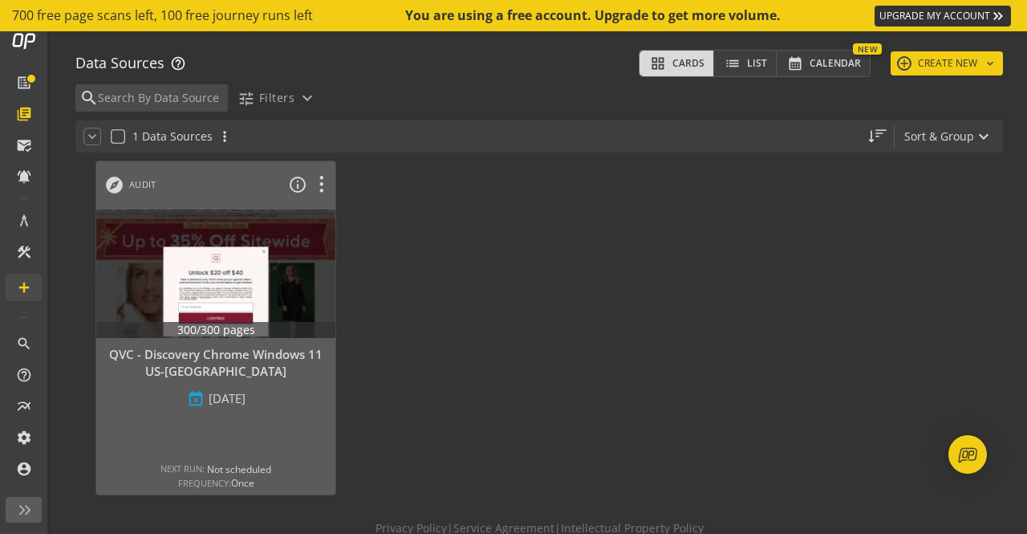
click at [501, 341] on div at bounding box center [472, 329] width 257 height 352
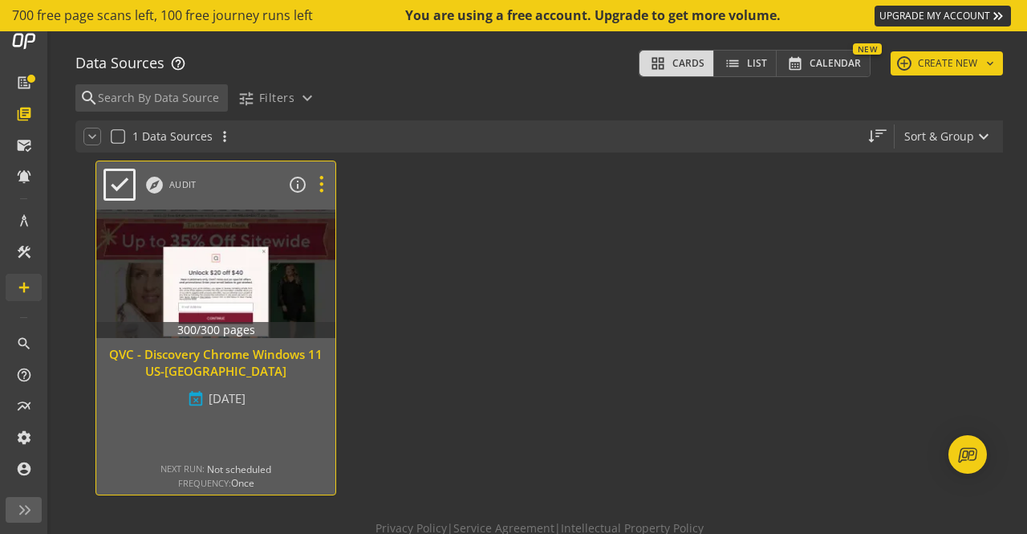
click at [325, 177] on icon at bounding box center [321, 184] width 28 height 21
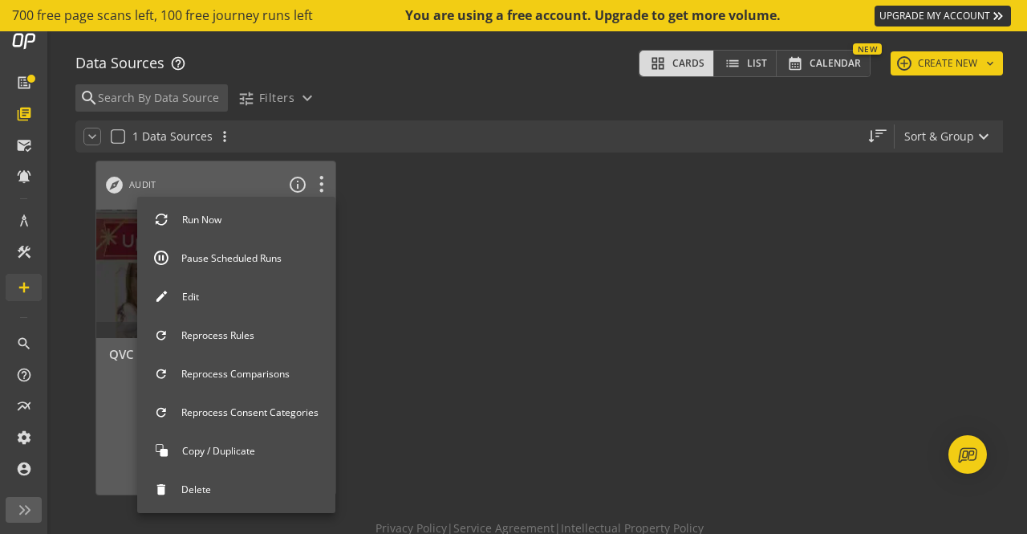
click at [300, 280] on button "Edit" at bounding box center [236, 297] width 198 height 34
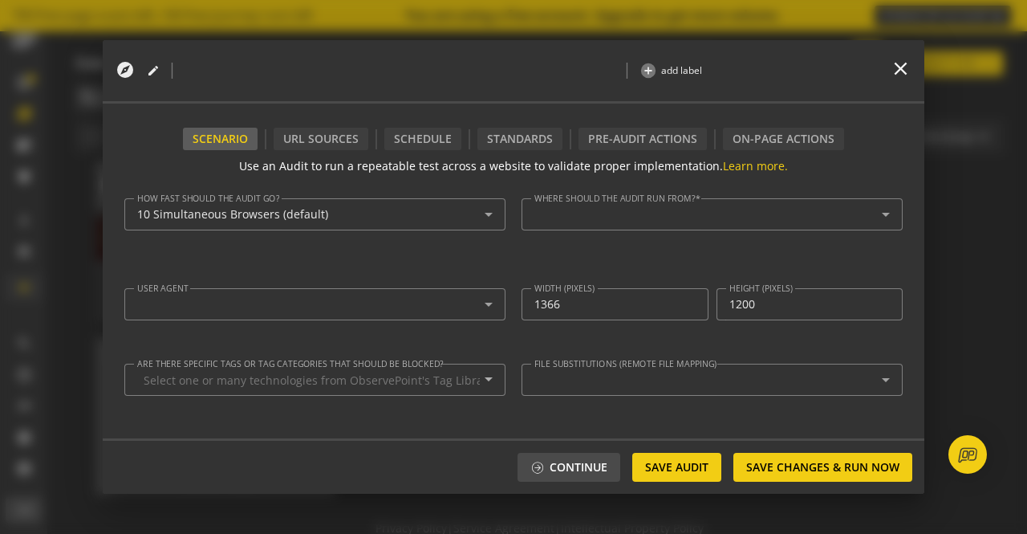
type textarea "[EMAIL_ADDRESS][DOMAIN_NAME]"
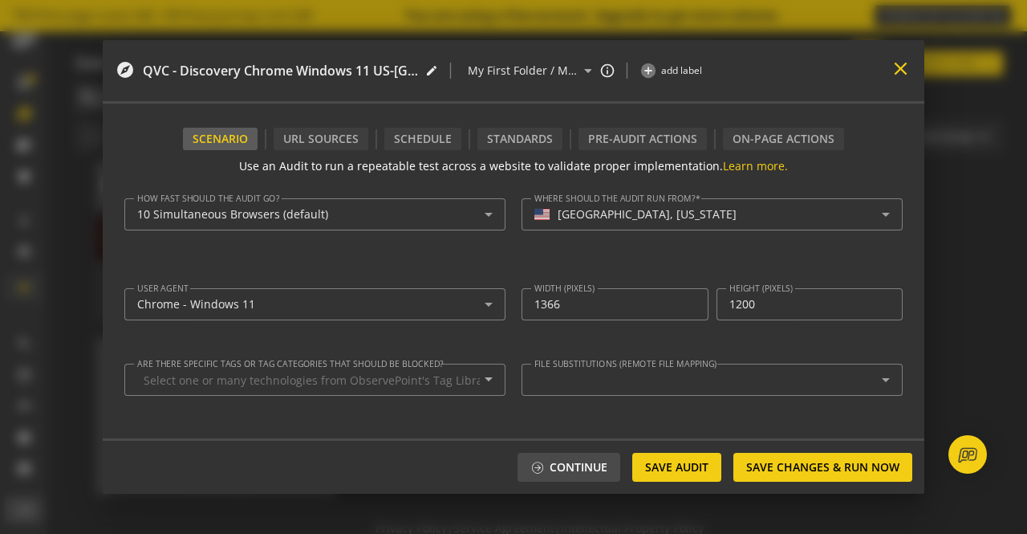
click at [905, 70] on mat-icon "close" at bounding box center [901, 69] width 22 height 22
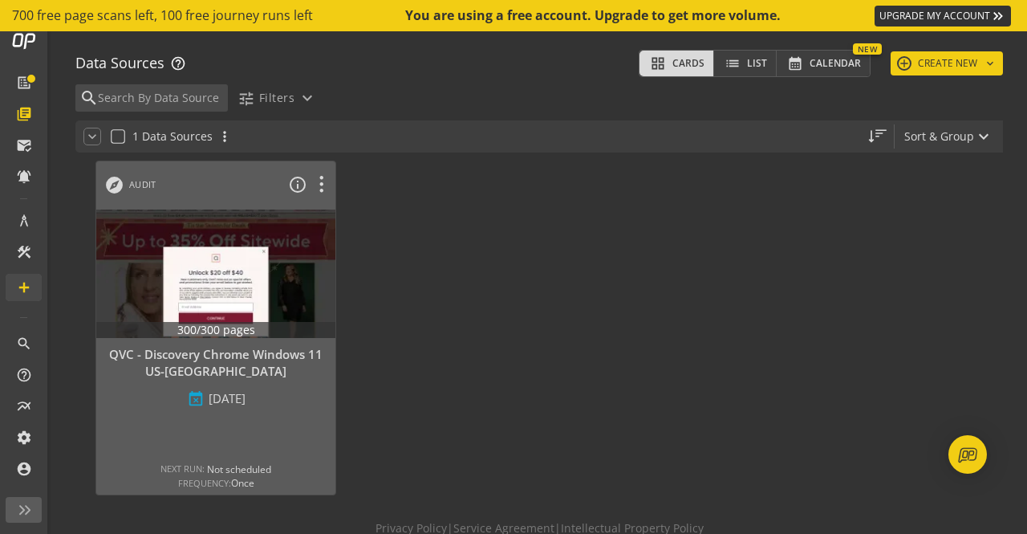
click at [543, 279] on div at bounding box center [472, 329] width 257 height 352
drag, startPoint x: 156, startPoint y: 431, endPoint x: 440, endPoint y: 441, distance: 284.3
click at [440, 441] on div at bounding box center [472, 329] width 257 height 352
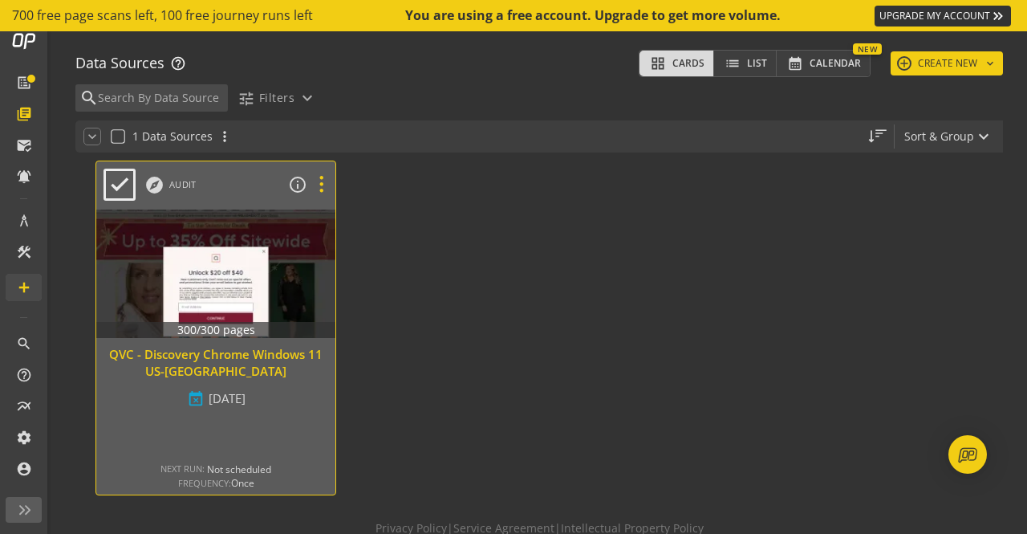
click at [315, 185] on icon at bounding box center [321, 184] width 28 height 21
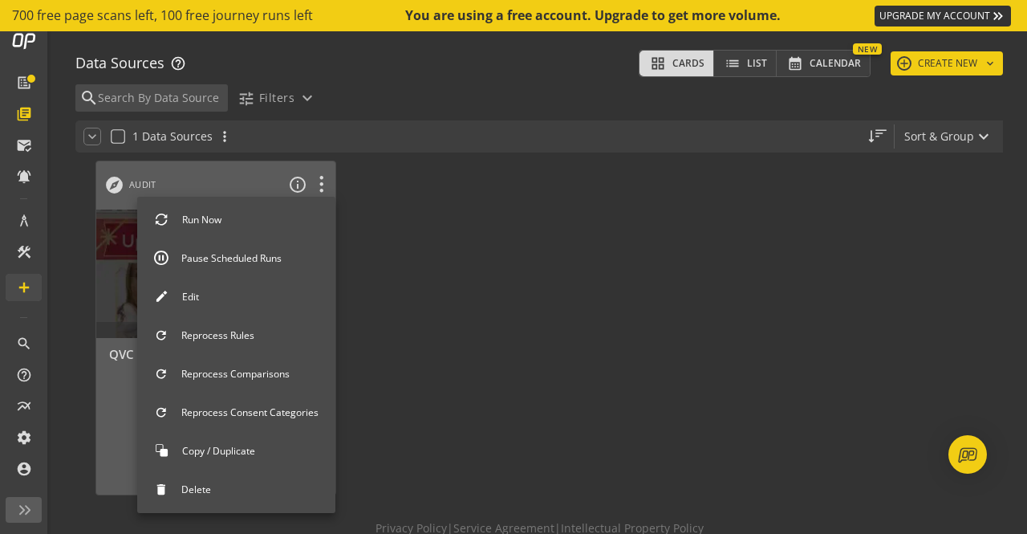
click at [266, 458] on button "Copy / Duplicate" at bounding box center [236, 451] width 198 height 34
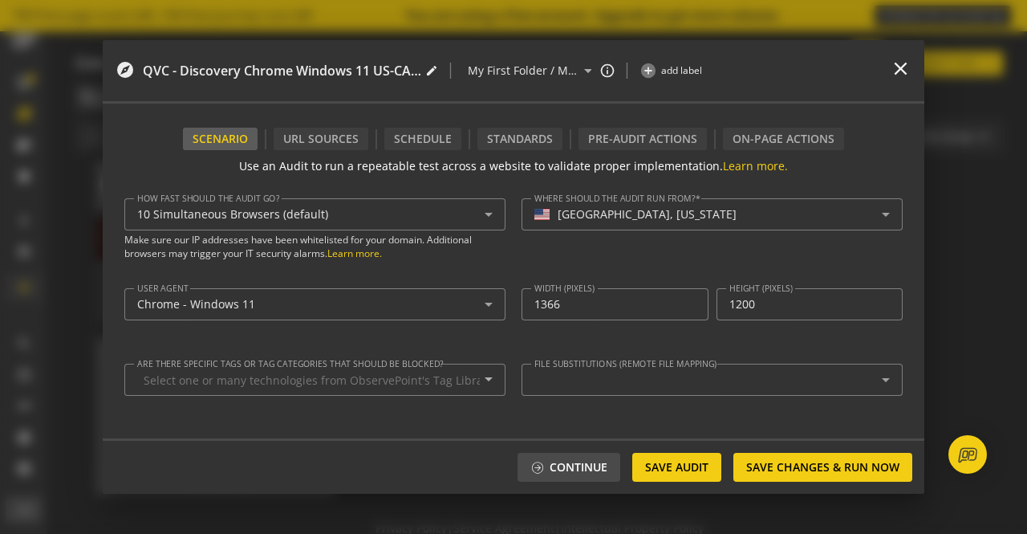
type textarea "[EMAIL_ADDRESS][DOMAIN_NAME]"
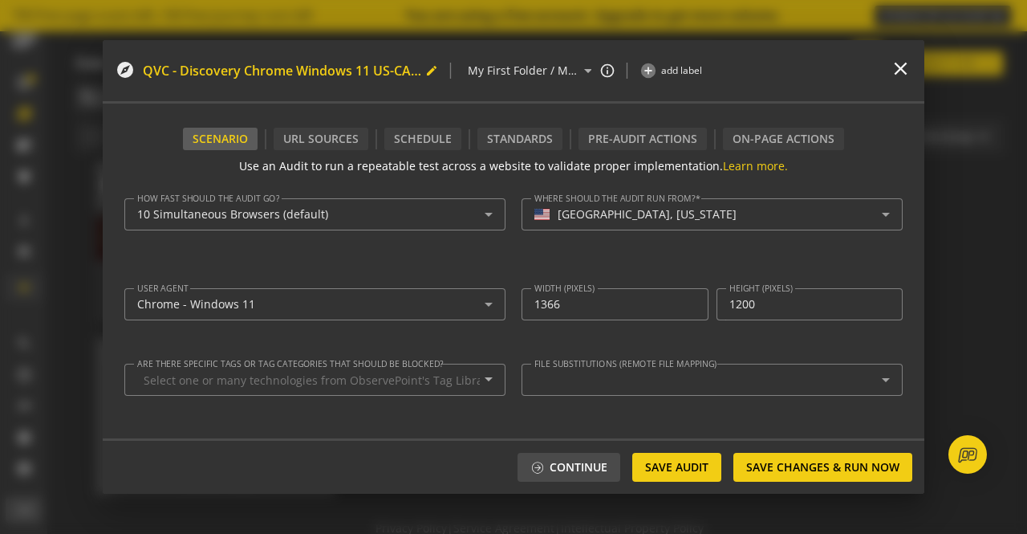
click at [430, 67] on mat-icon "edit" at bounding box center [431, 70] width 13 height 13
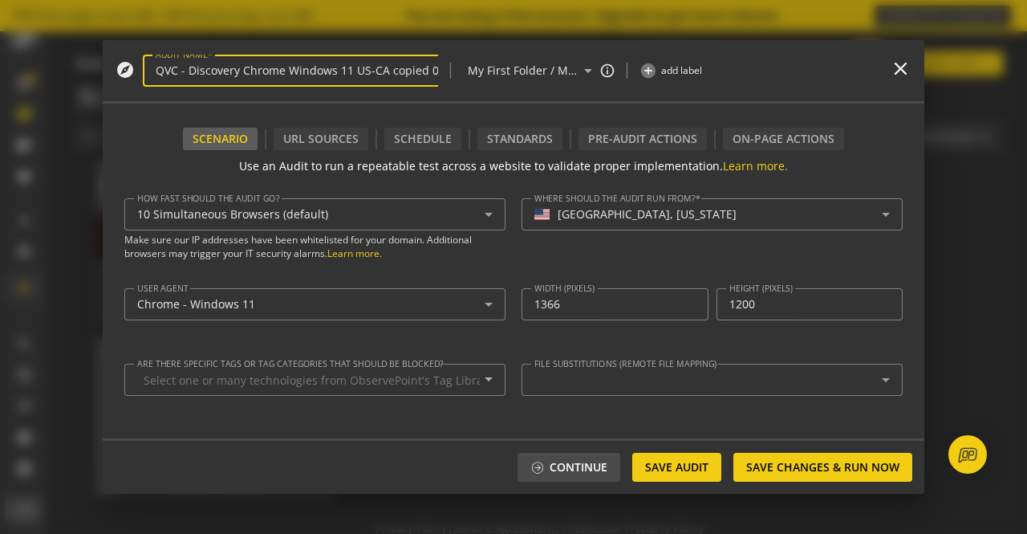
scroll to position [0, 0]
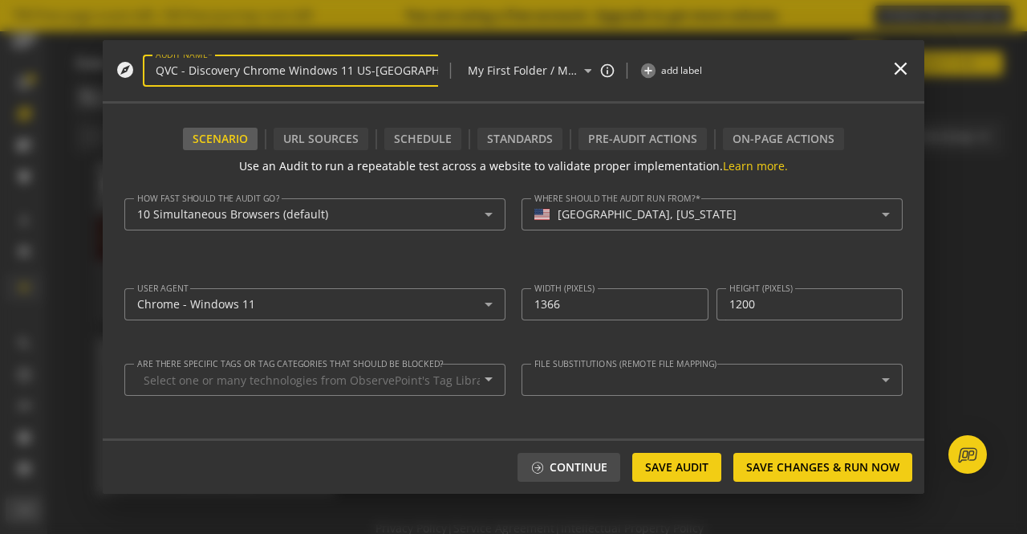
click at [175, 71] on input "QVC - Discovery Chrome Windows 11 US-[GEOGRAPHIC_DATA]" at bounding box center [303, 71] width 295 height 14
type input "HSN - Discovery Chrome Windows 11 US-[GEOGRAPHIC_DATA]"
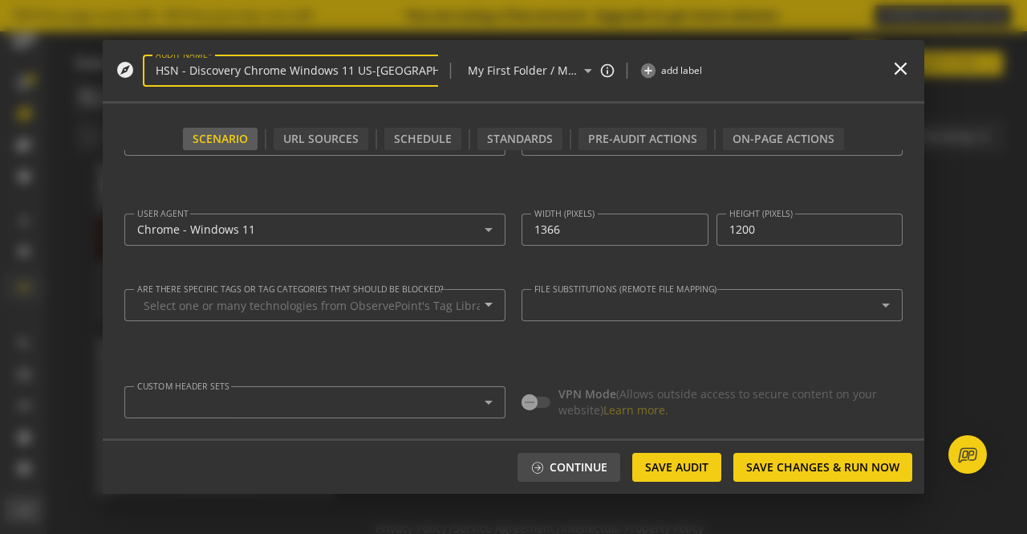
scroll to position [59, 0]
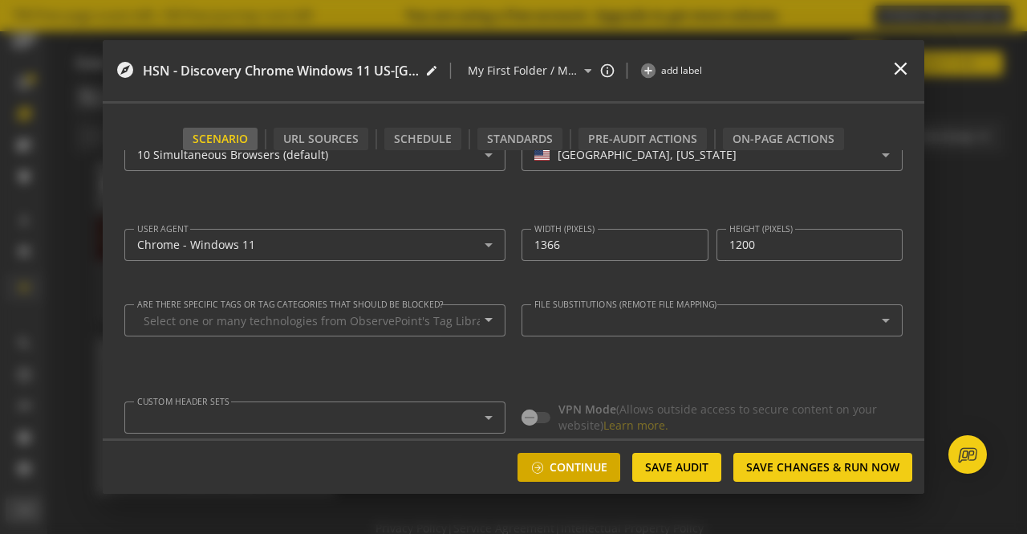
click at [591, 470] on span "Continue" at bounding box center [579, 467] width 58 height 29
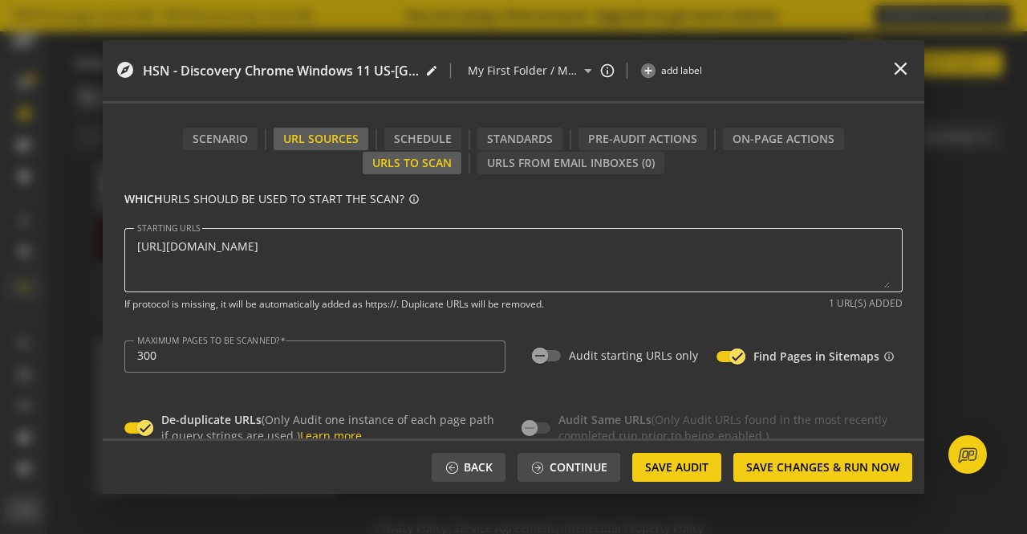
click at [303, 259] on textarea "STARTING URLS" at bounding box center [513, 260] width 753 height 56
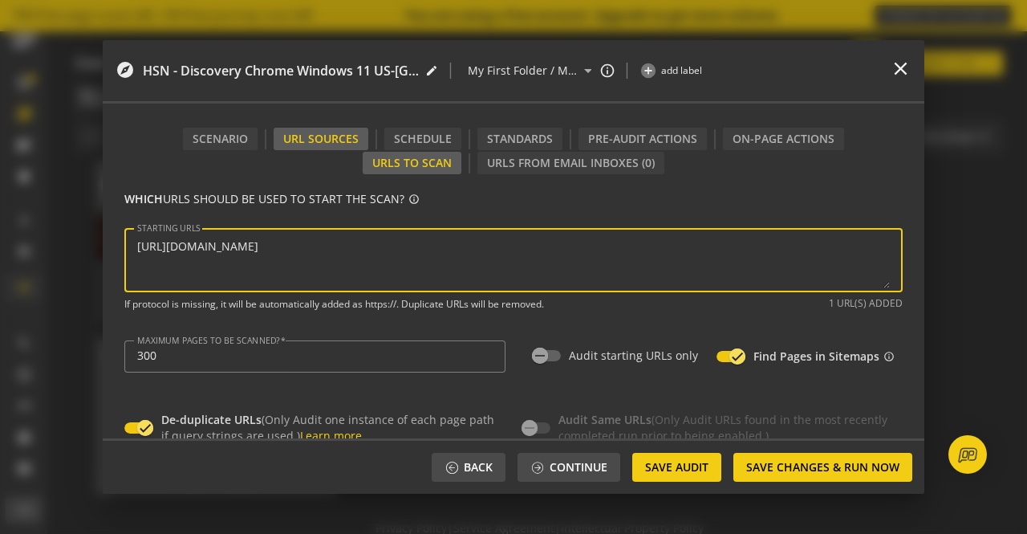
paste textarea "hsn"
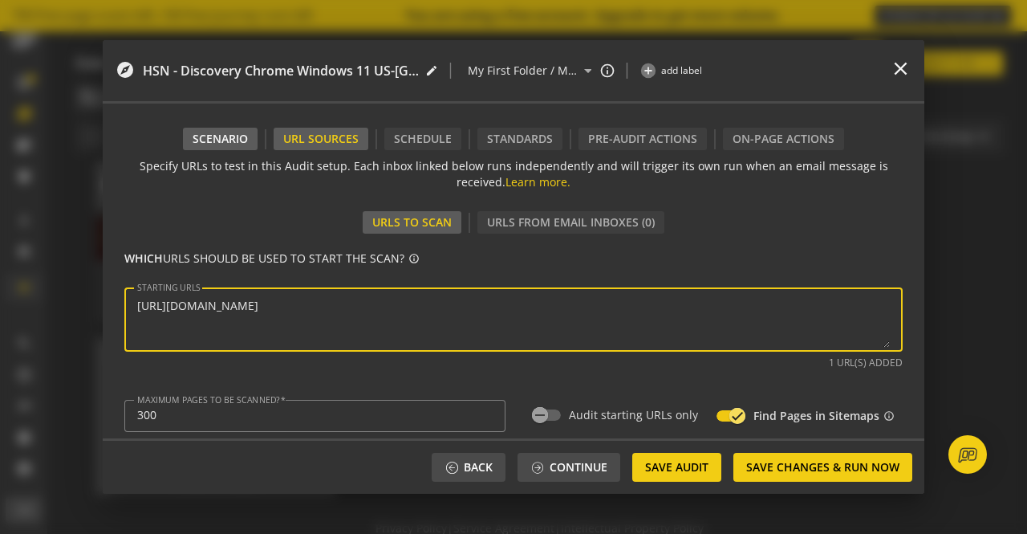
type textarea "[URL][DOMAIN_NAME]"
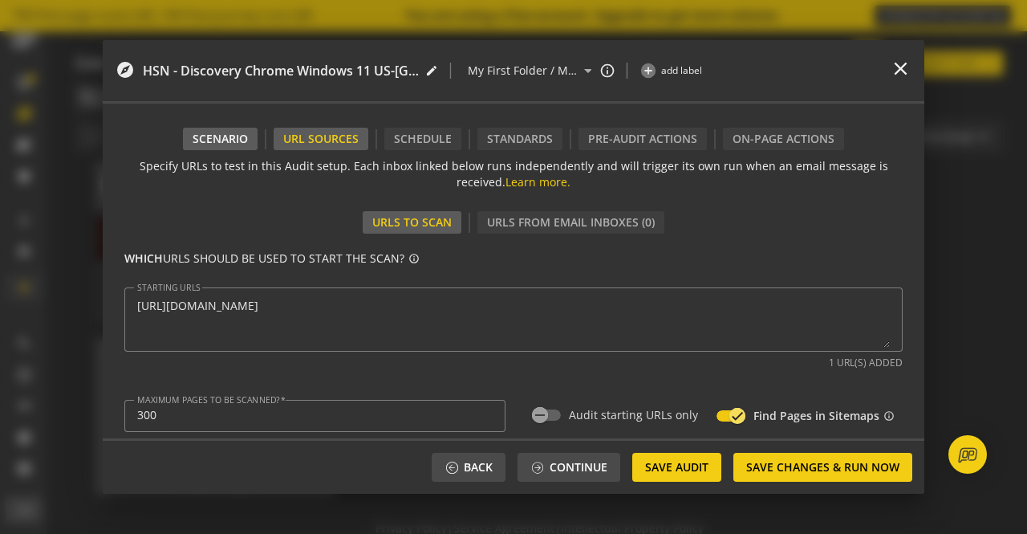
click at [230, 136] on div "Scenario" at bounding box center [220, 139] width 55 height 16
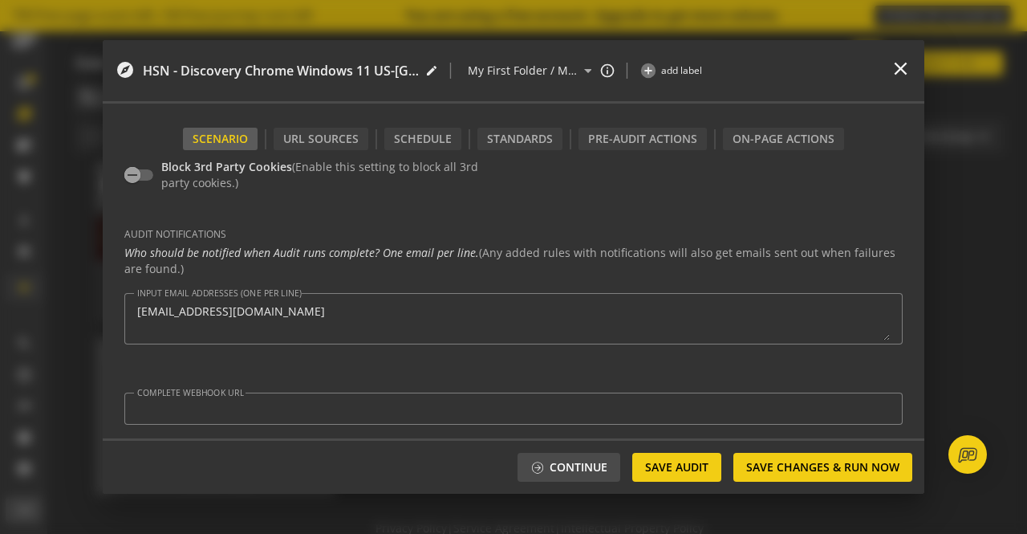
scroll to position [323, 0]
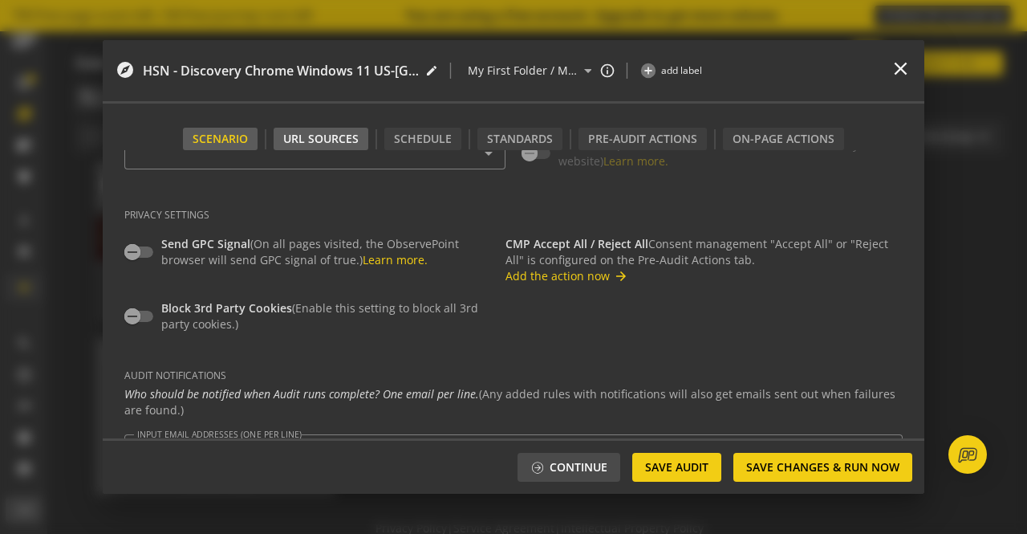
click at [348, 128] on div "URL Sources" at bounding box center [321, 139] width 95 height 22
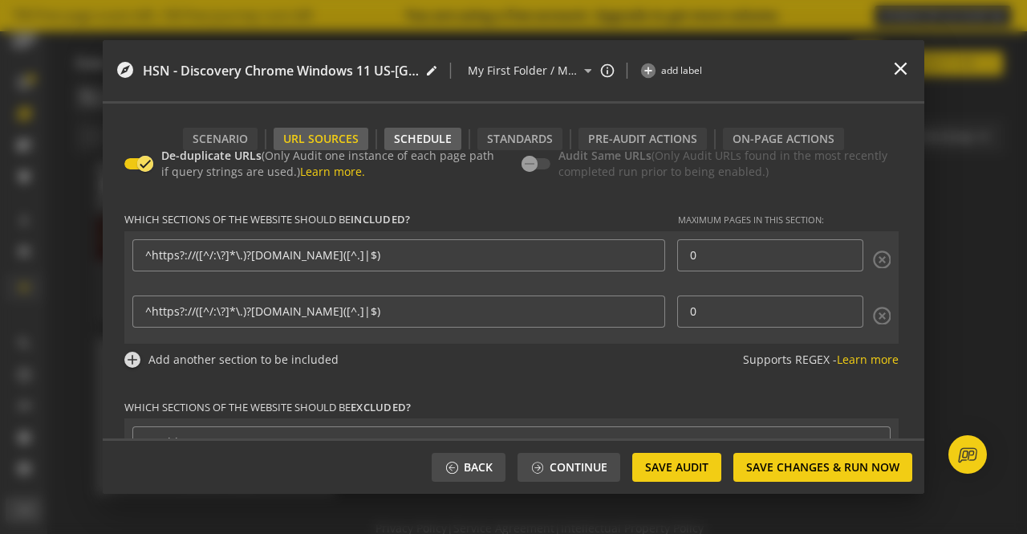
click at [425, 131] on div "Schedule" at bounding box center [423, 139] width 58 height 16
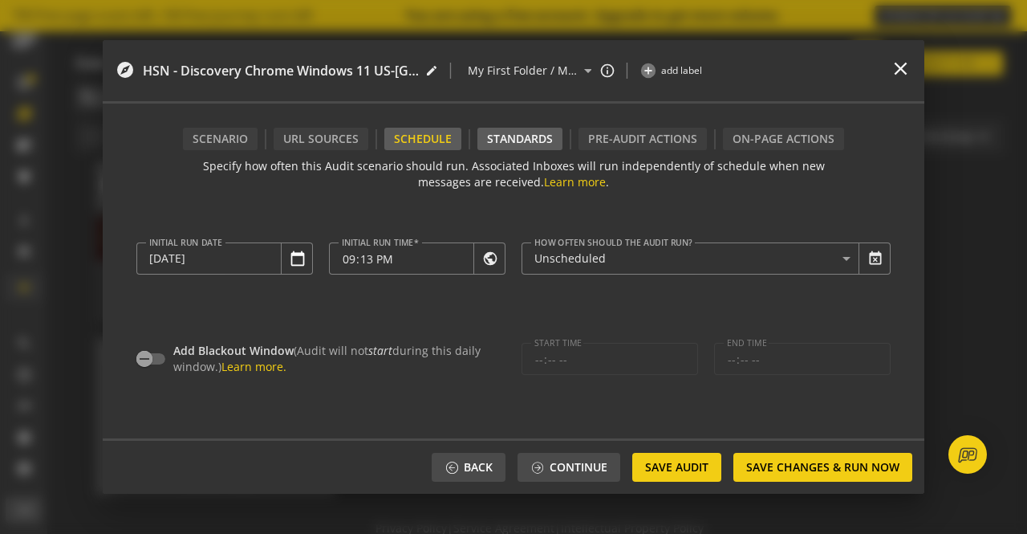
click at [517, 132] on div "Standards" at bounding box center [520, 139] width 66 height 16
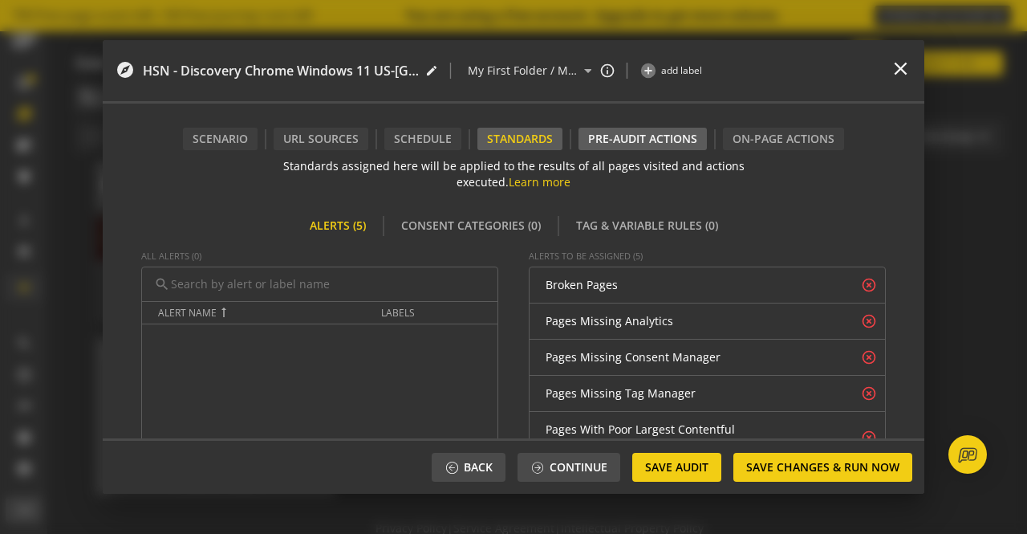
click at [621, 143] on div "Pre-audit Actions" at bounding box center [642, 139] width 109 height 16
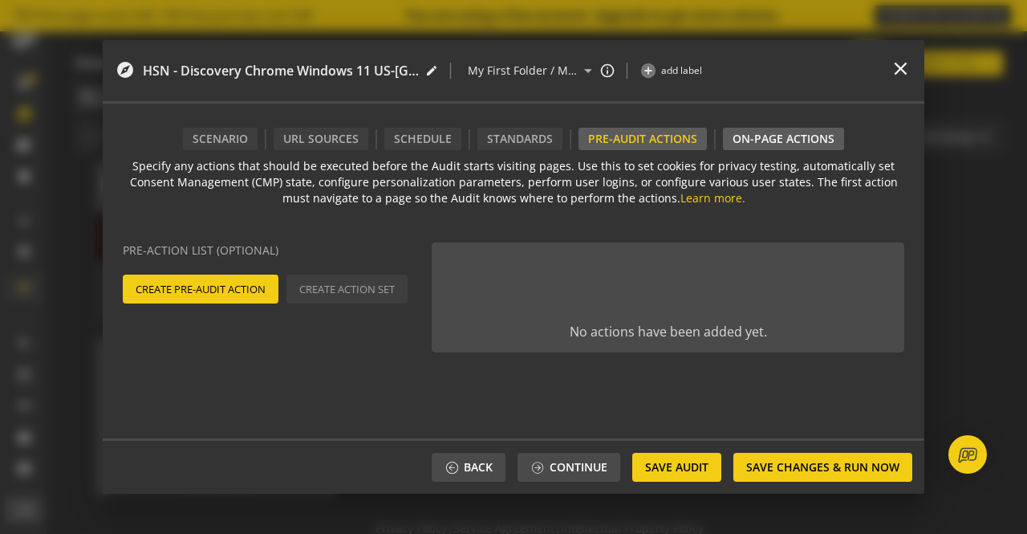
click at [746, 138] on div "On-Page Actions" at bounding box center [784, 139] width 102 height 16
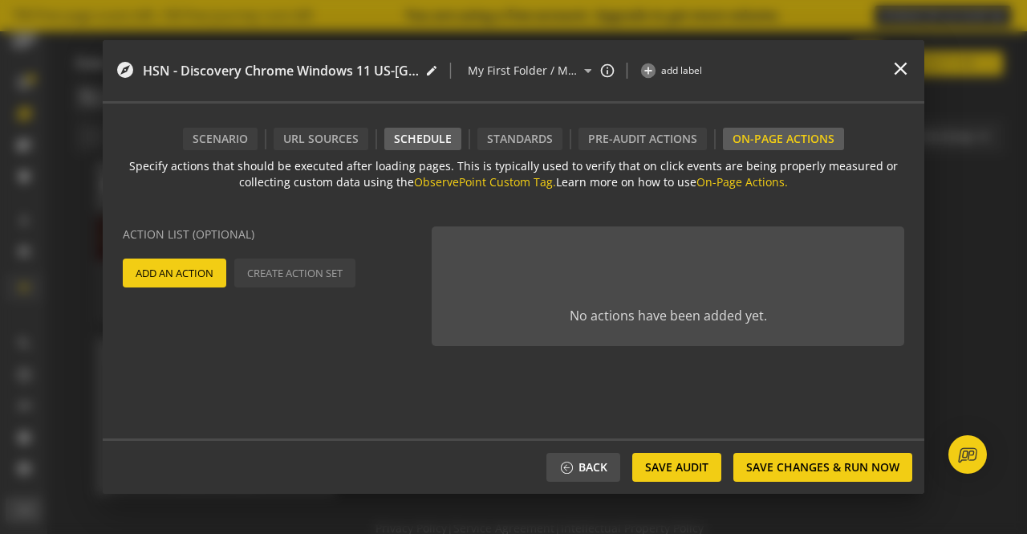
click at [429, 136] on div "Schedule" at bounding box center [423, 139] width 58 height 16
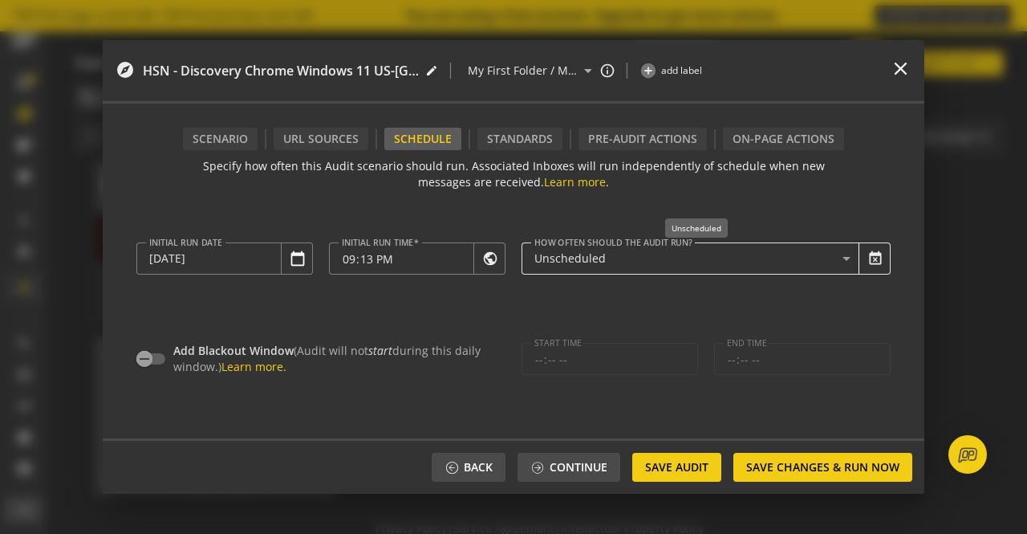
click at [825, 265] on div "Unscheduled" at bounding box center [697, 258] width 324 height 19
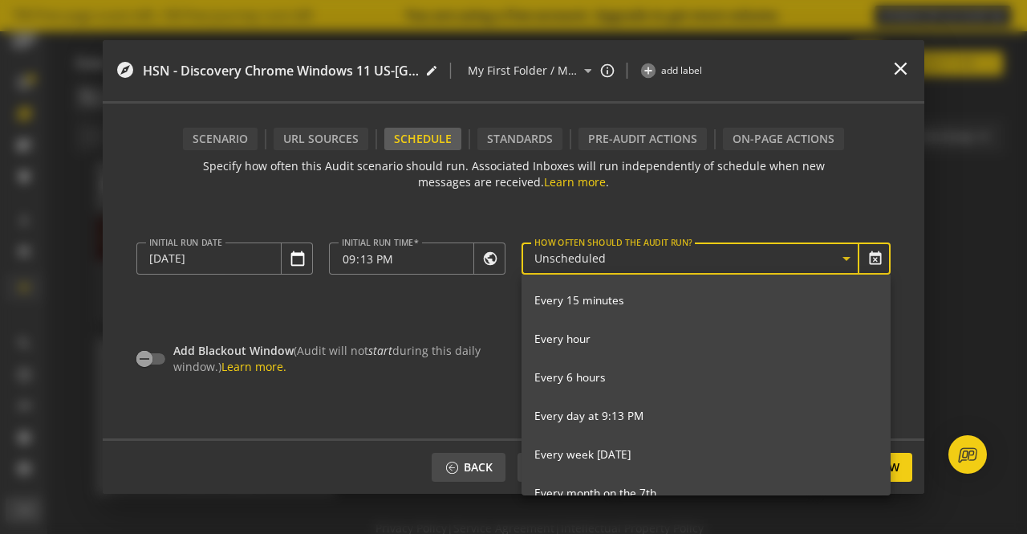
scroll to position [172, 0]
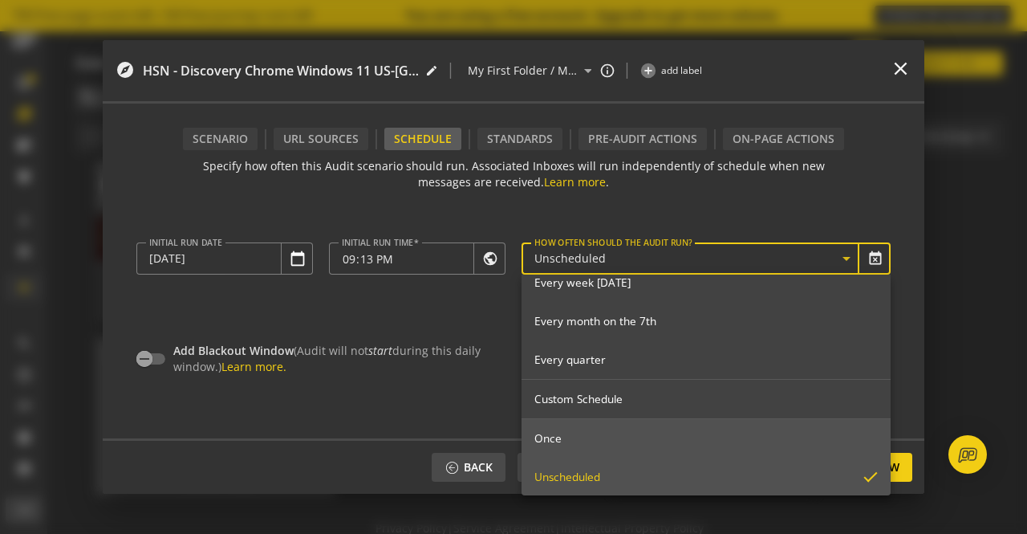
click at [676, 450] on mat-option "Once" at bounding box center [706, 438] width 369 height 39
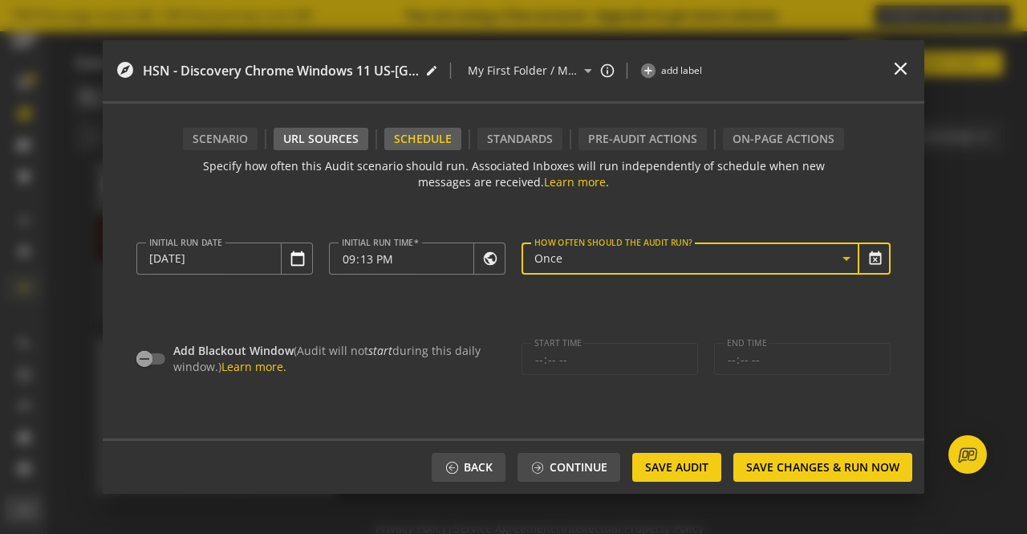
click at [339, 137] on div "URL Sources" at bounding box center [320, 139] width 75 height 16
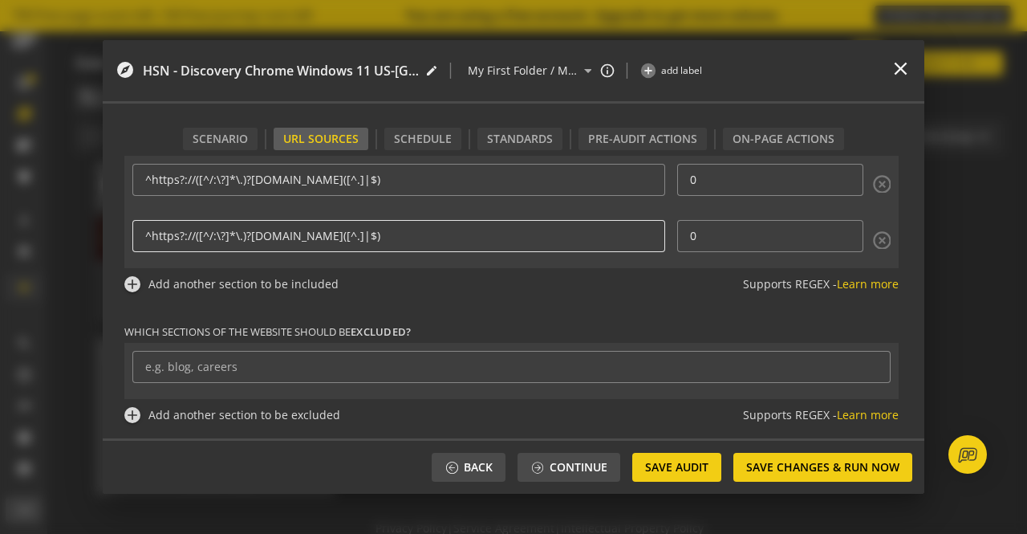
scroll to position [0, 0]
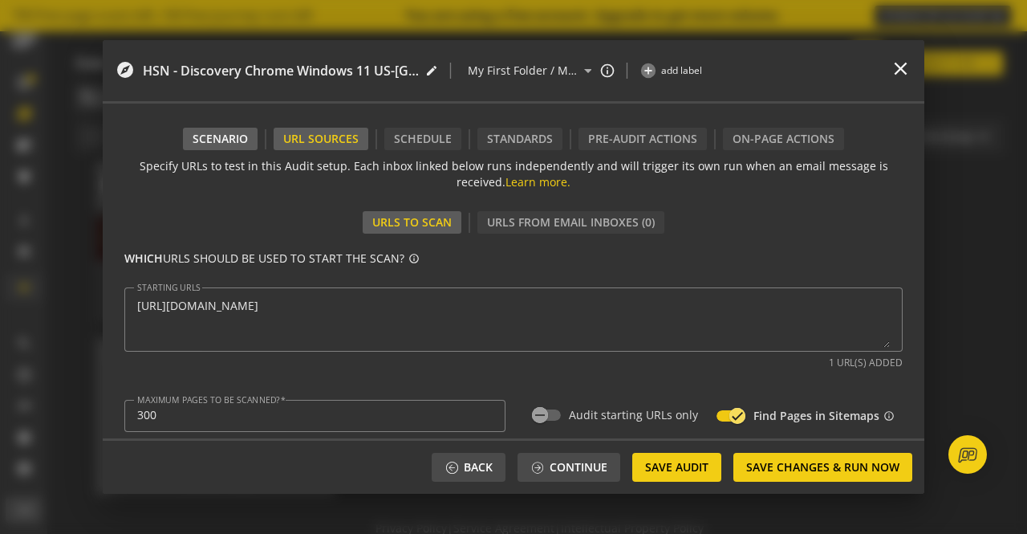
click at [218, 140] on div "Scenario" at bounding box center [220, 139] width 55 height 16
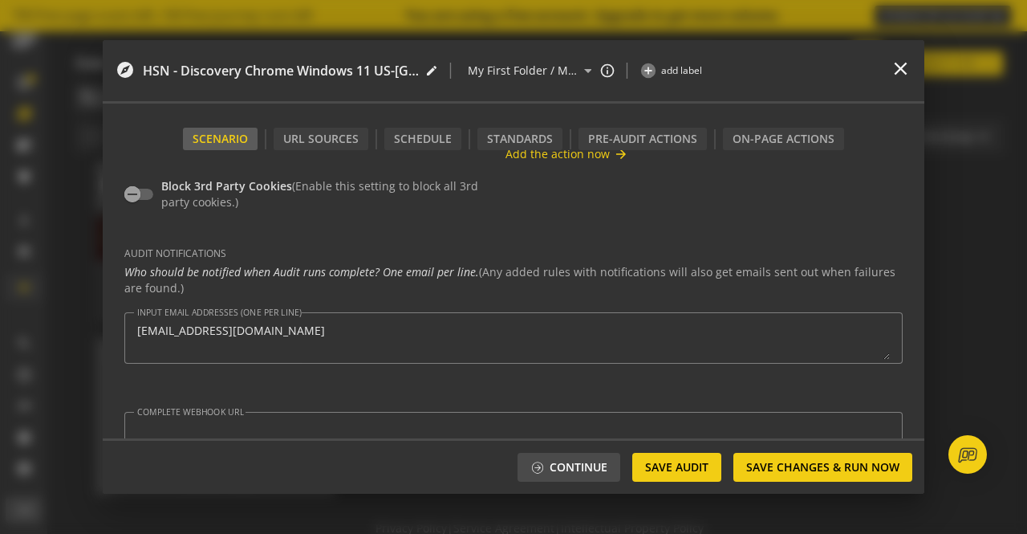
scroll to position [465, 0]
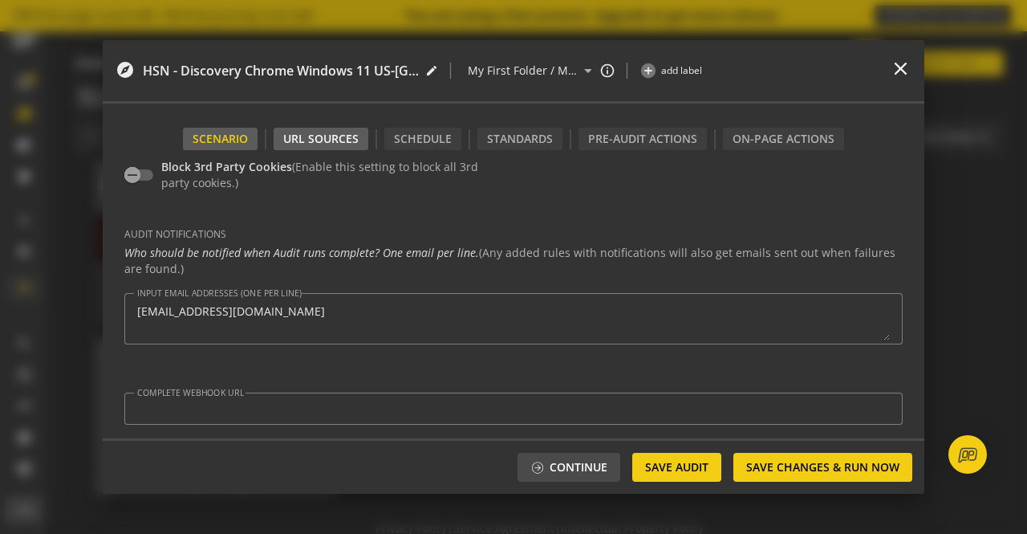
click at [325, 143] on div "URL Sources" at bounding box center [320, 139] width 75 height 16
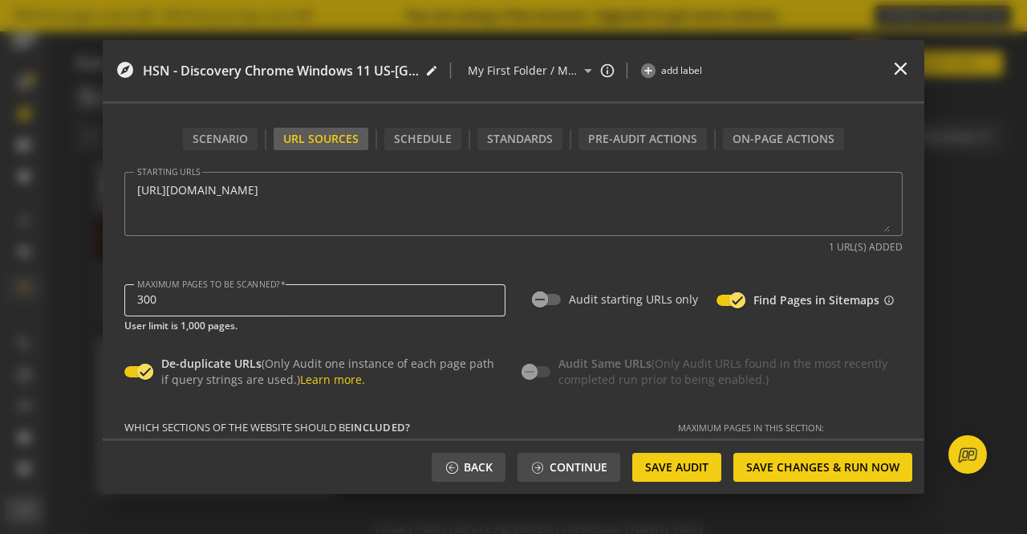
scroll to position [0, 0]
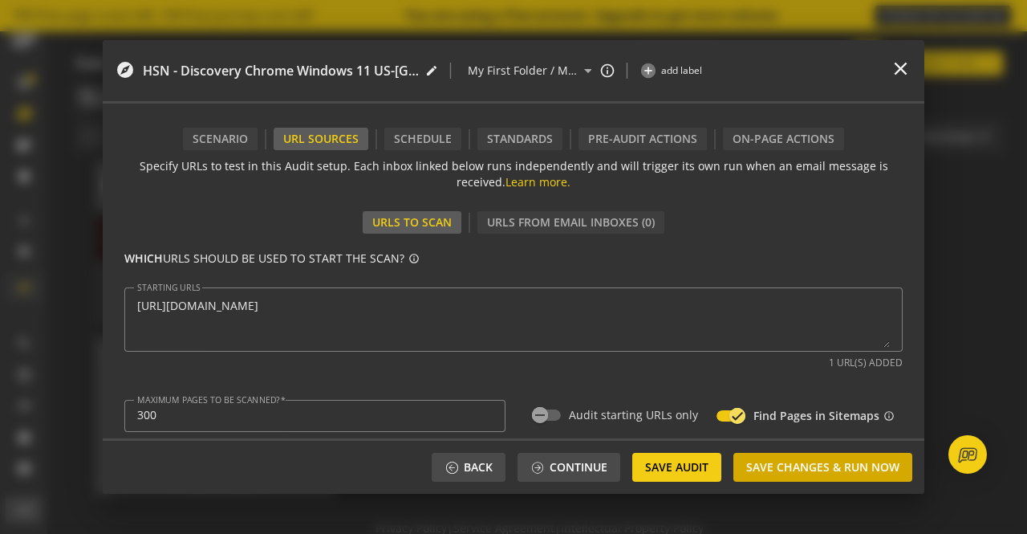
click at [818, 463] on span "Save Changes & Run Now" at bounding box center [822, 467] width 153 height 29
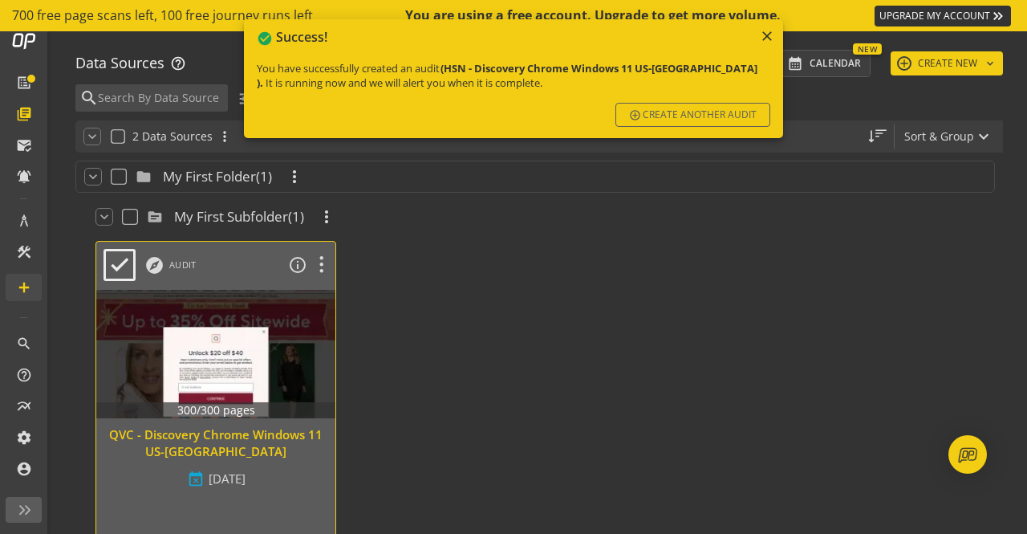
scroll to position [80, 0]
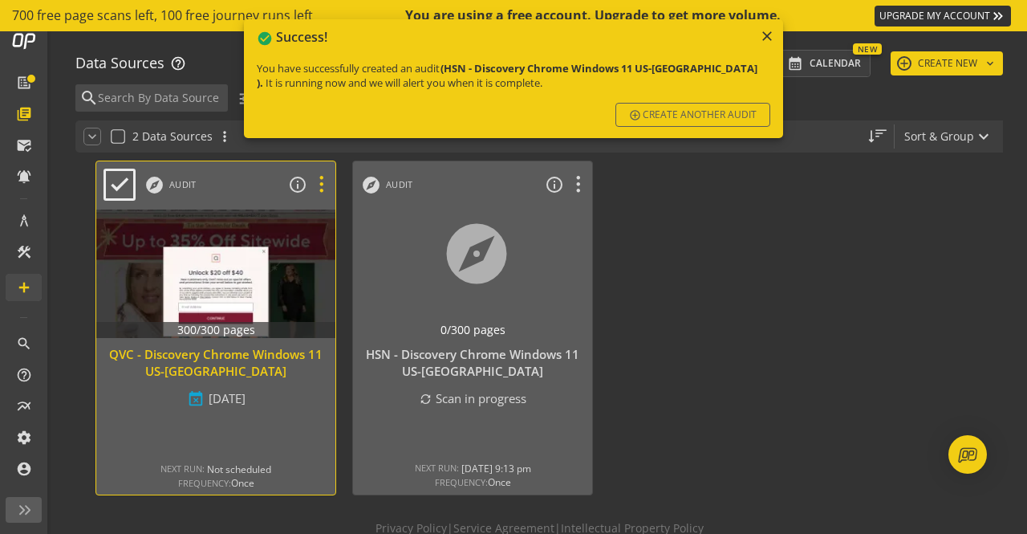
click at [327, 173] on op-menu at bounding box center [321, 184] width 28 height 31
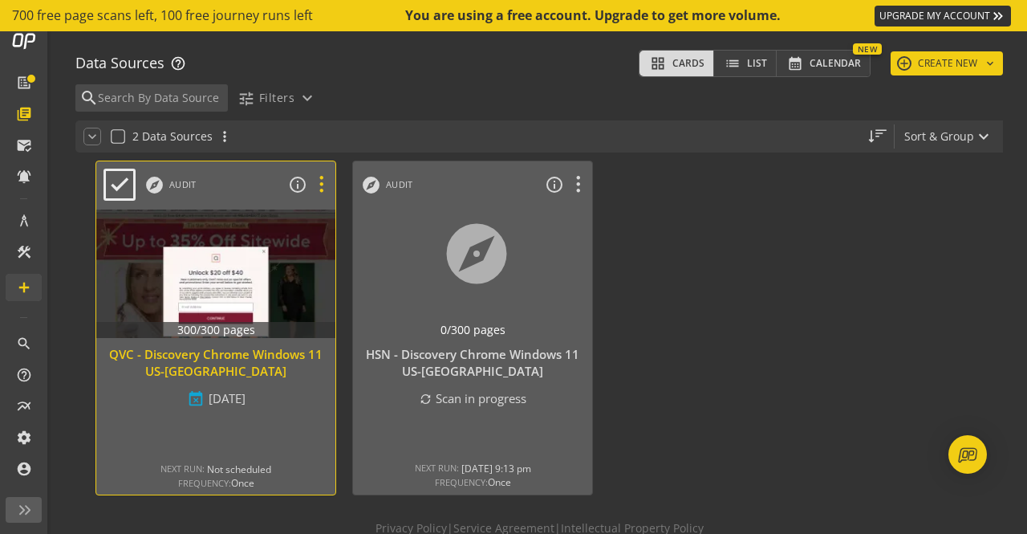
click at [323, 185] on icon at bounding box center [321, 184] width 28 height 21
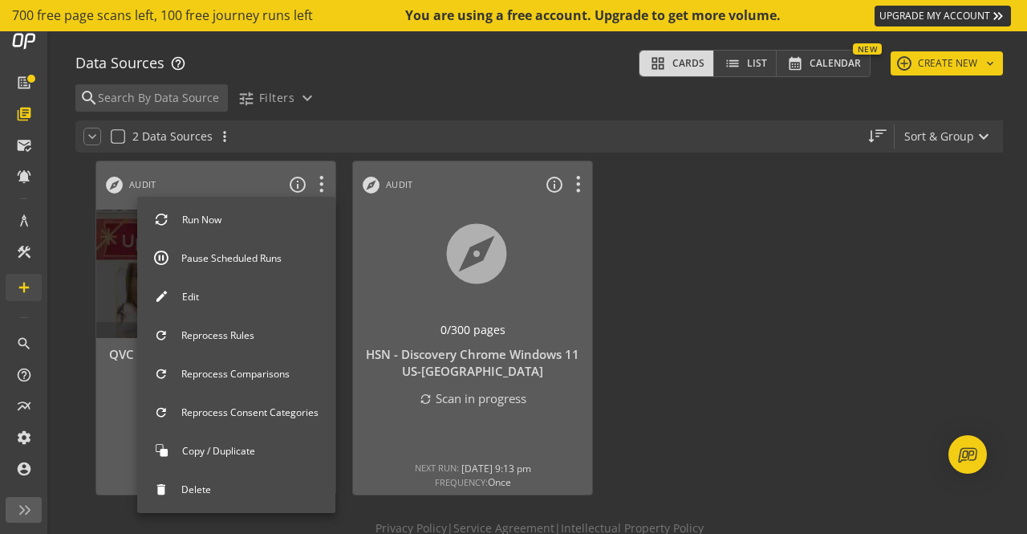
click at [116, 259] on div at bounding box center [513, 267] width 1027 height 534
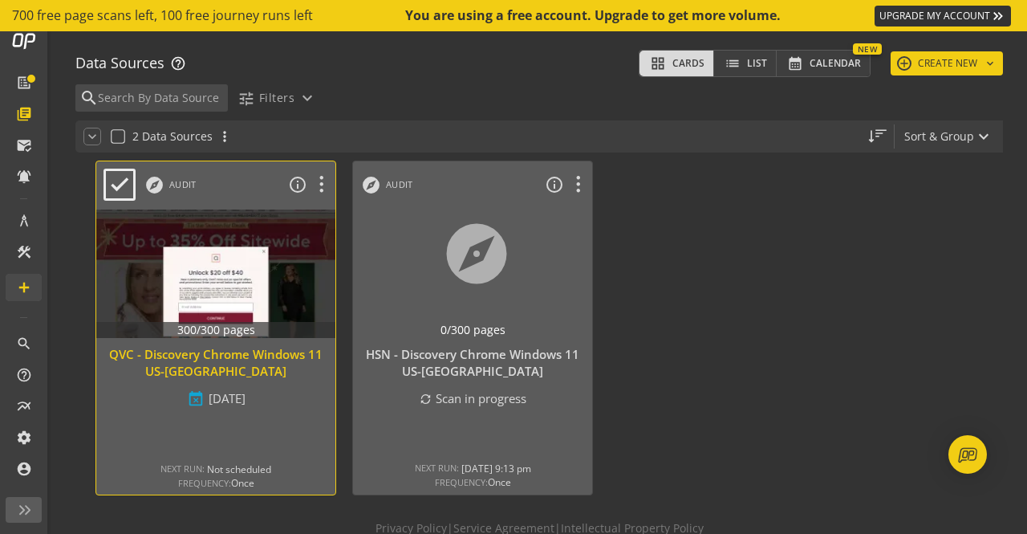
click at [187, 269] on div at bounding box center [216, 273] width 251 height 135
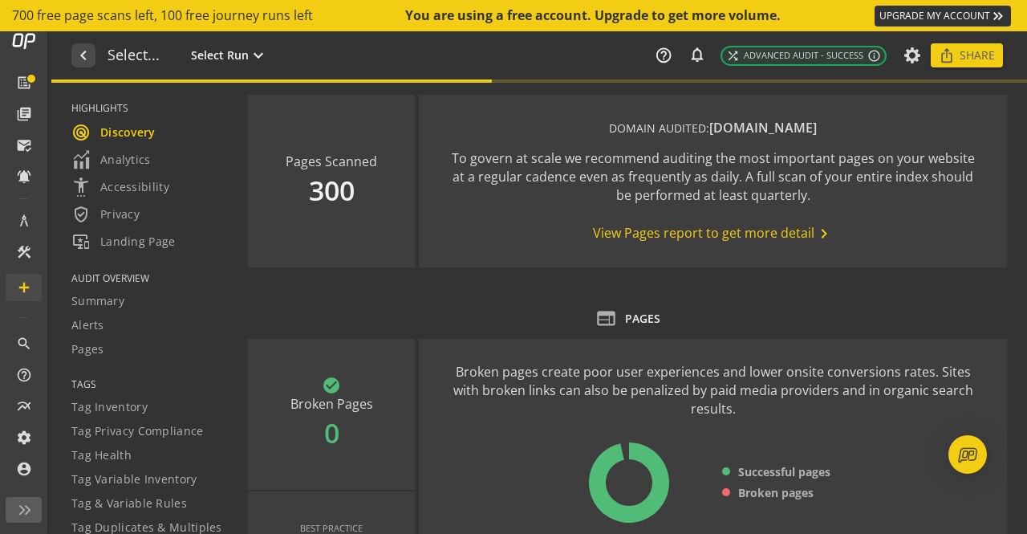
type textarea "Notes can include: -a description of what this audit is validating -changes in …"
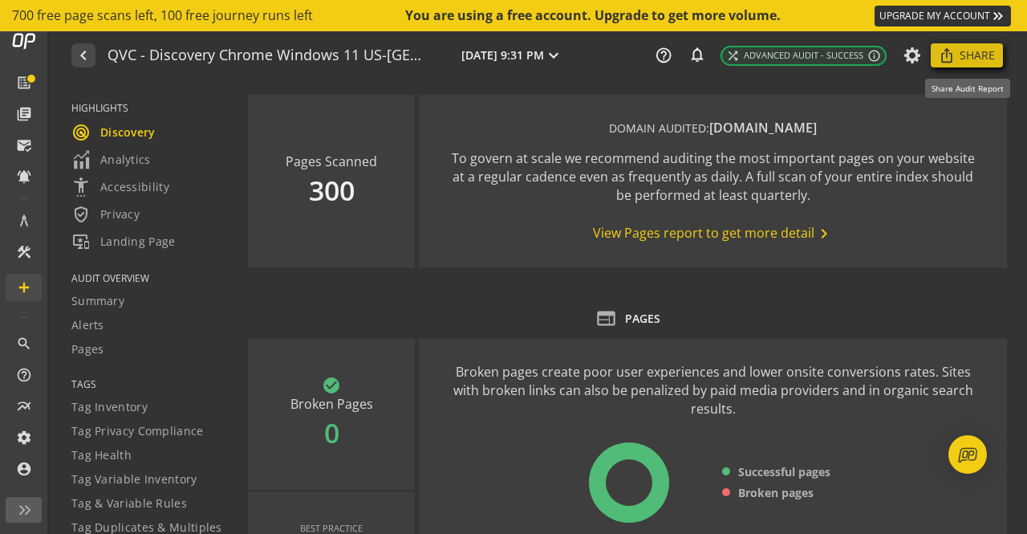
click at [968, 63] on span "Share" at bounding box center [977, 55] width 35 height 29
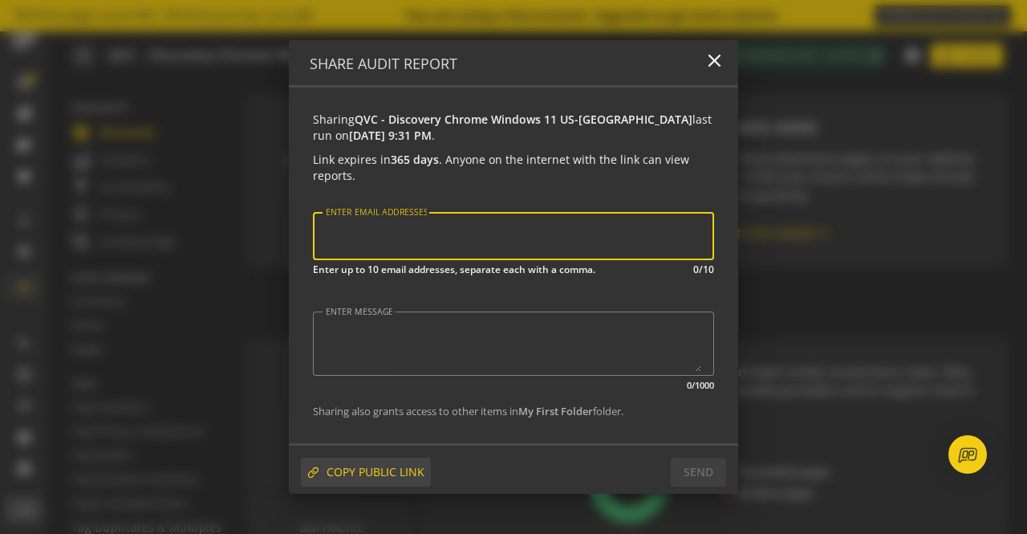
click at [368, 464] on span "COPY PUBLIC LINK" at bounding box center [376, 472] width 98 height 29
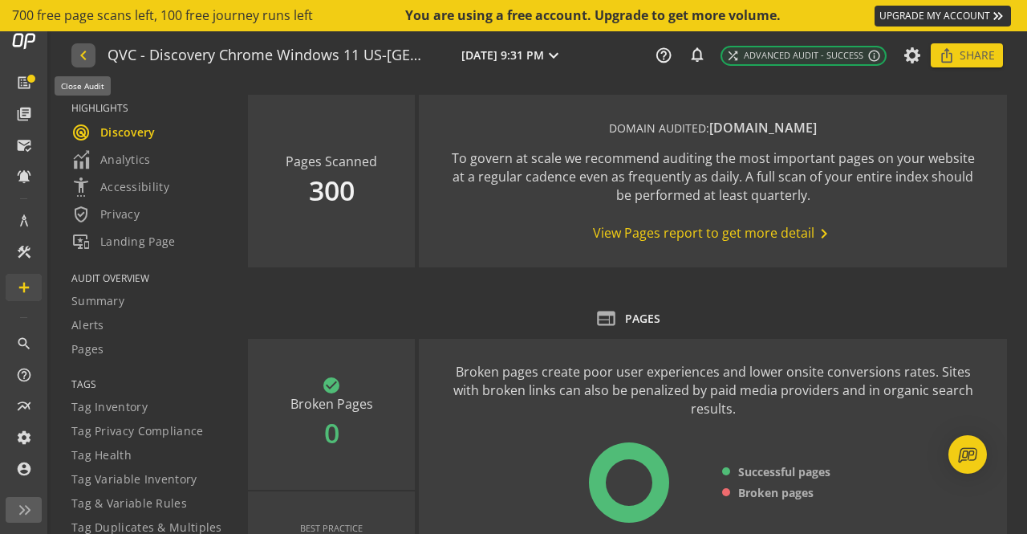
click at [84, 55] on mat-icon "navigate_before" at bounding box center [82, 55] width 17 height 19
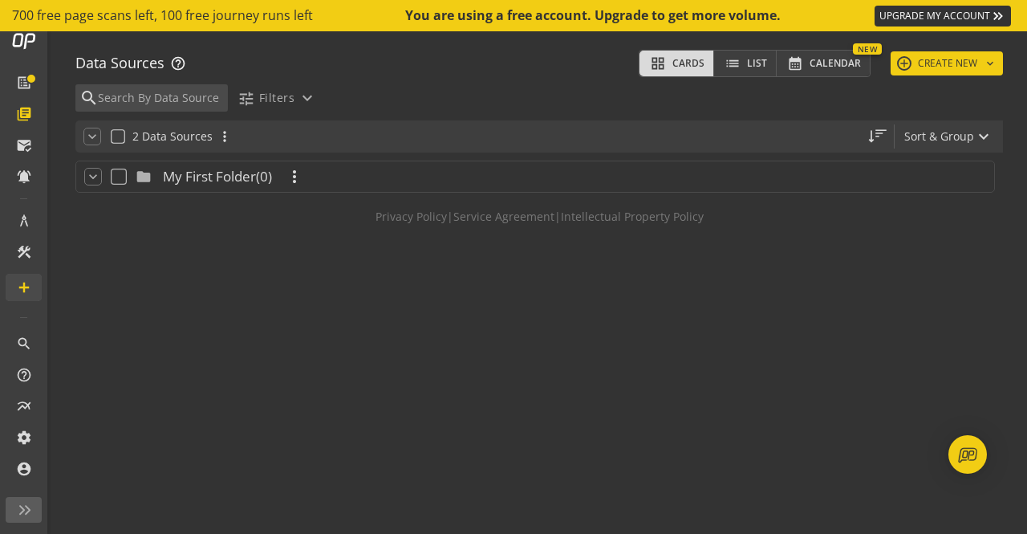
scroll to position [98, 0]
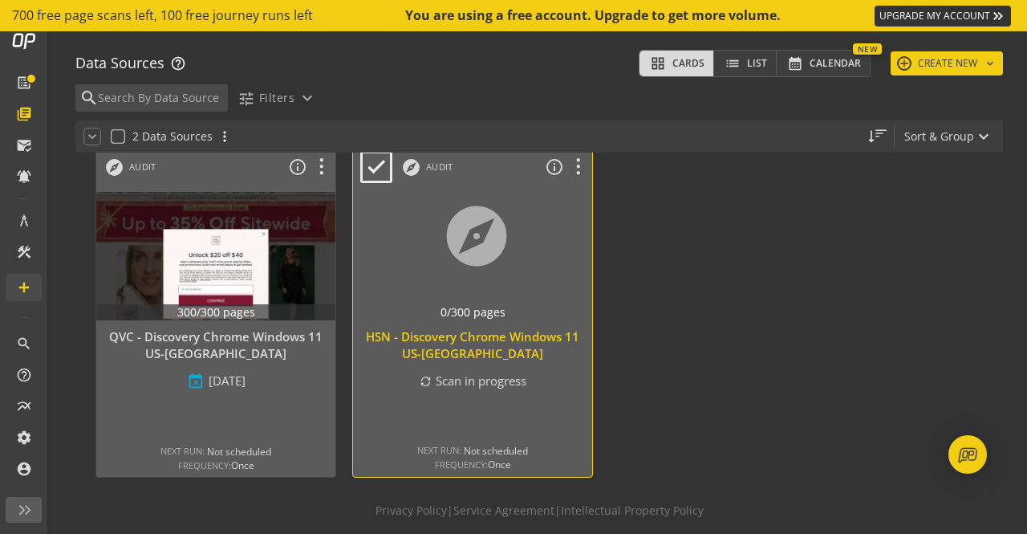
click at [525, 335] on div "HSN - Discovery Chrome Windows 11 US-[GEOGRAPHIC_DATA]" at bounding box center [472, 345] width 223 height 35
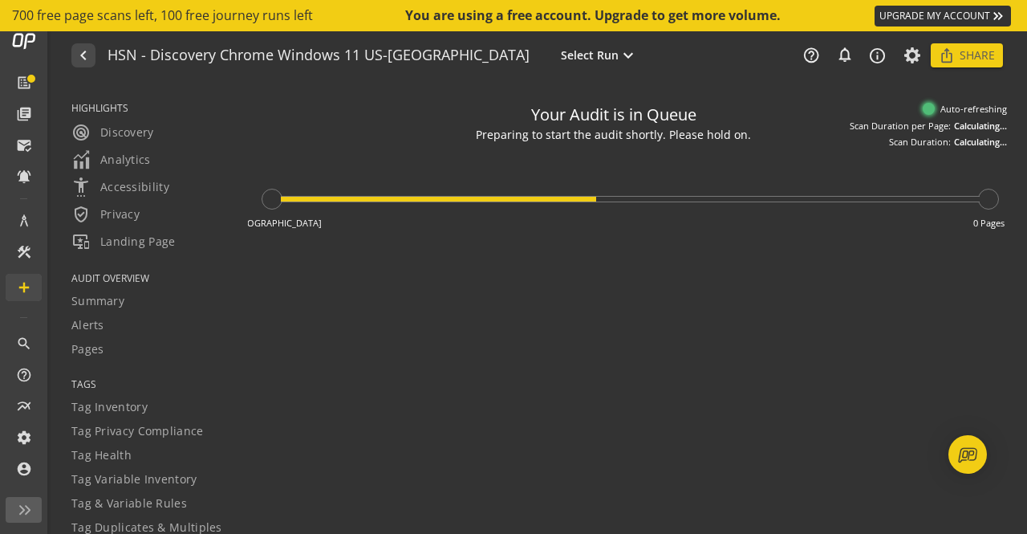
type textarea "Notes can include: -a description of what this audit is validating -changes in …"
